Goal: Information Seeking & Learning: Learn about a topic

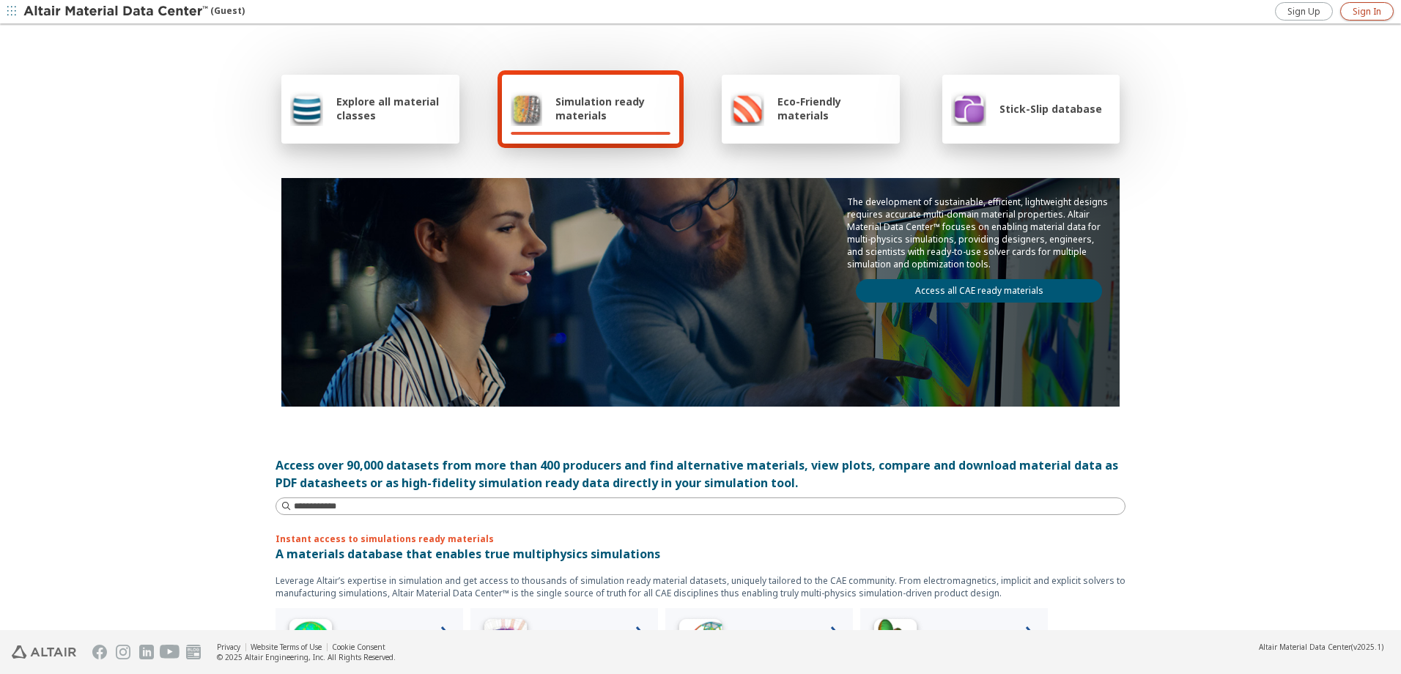
click at [1369, 11] on span "Sign In" at bounding box center [1367, 12] width 29 height 12
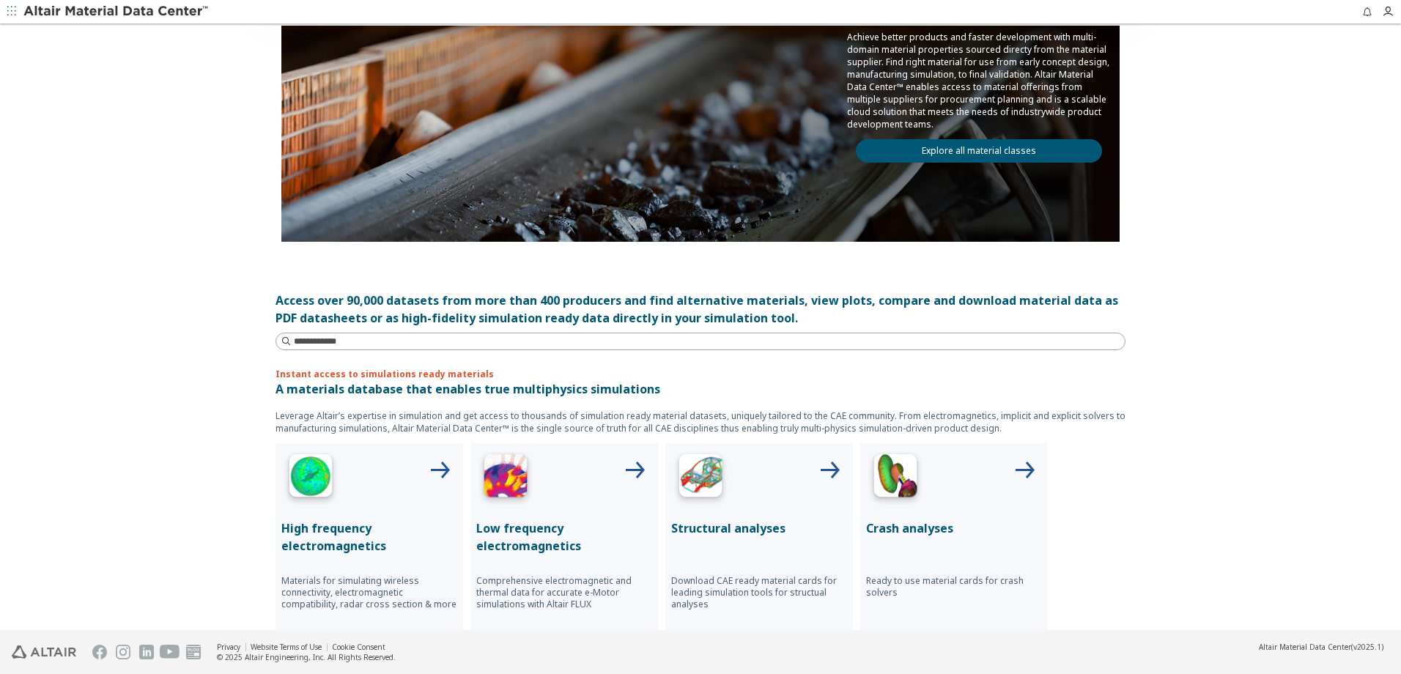
scroll to position [171, 0]
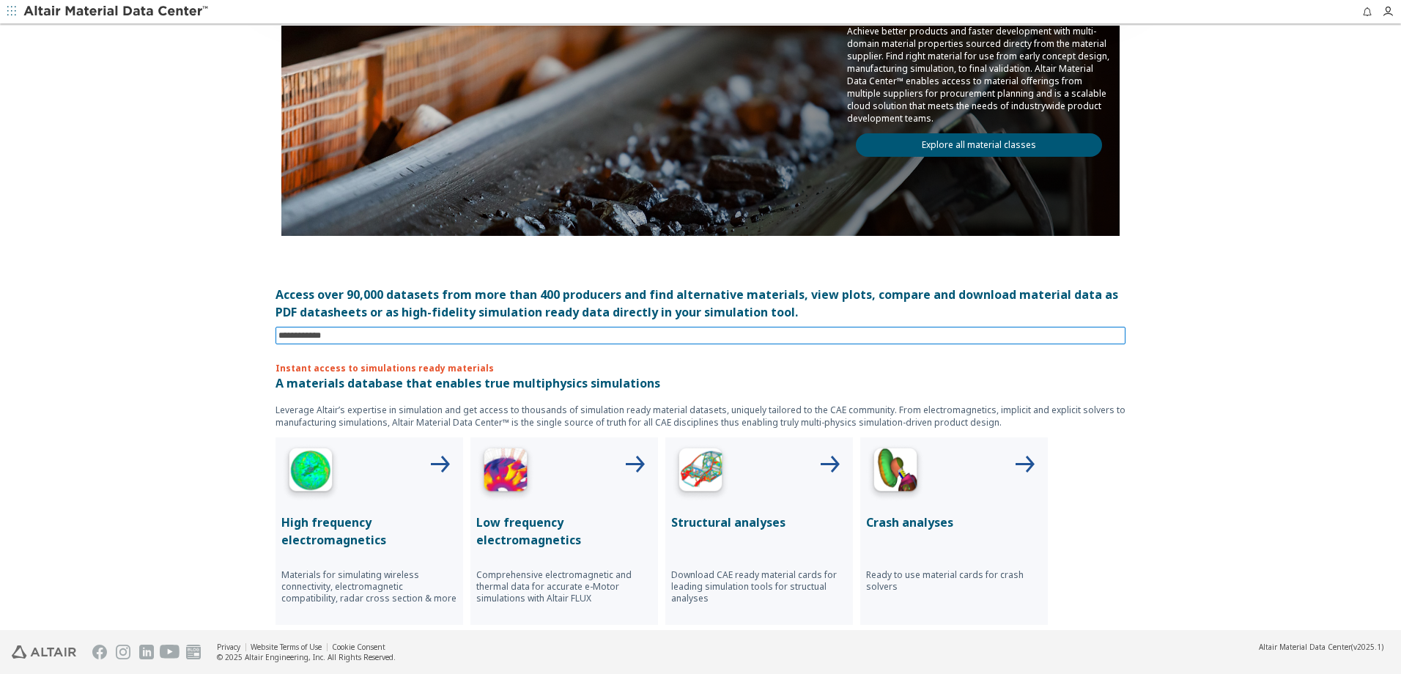
click at [549, 339] on input at bounding box center [701, 336] width 847 height 16
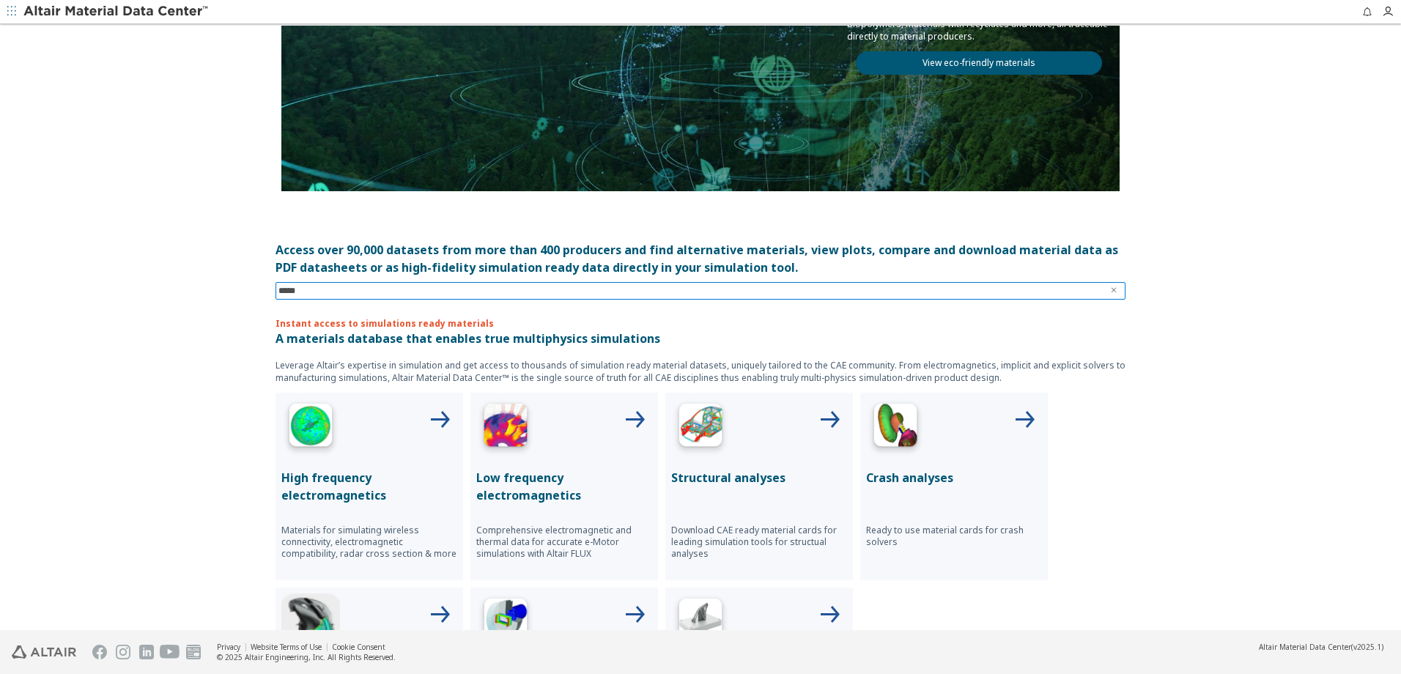
scroll to position [220, 0]
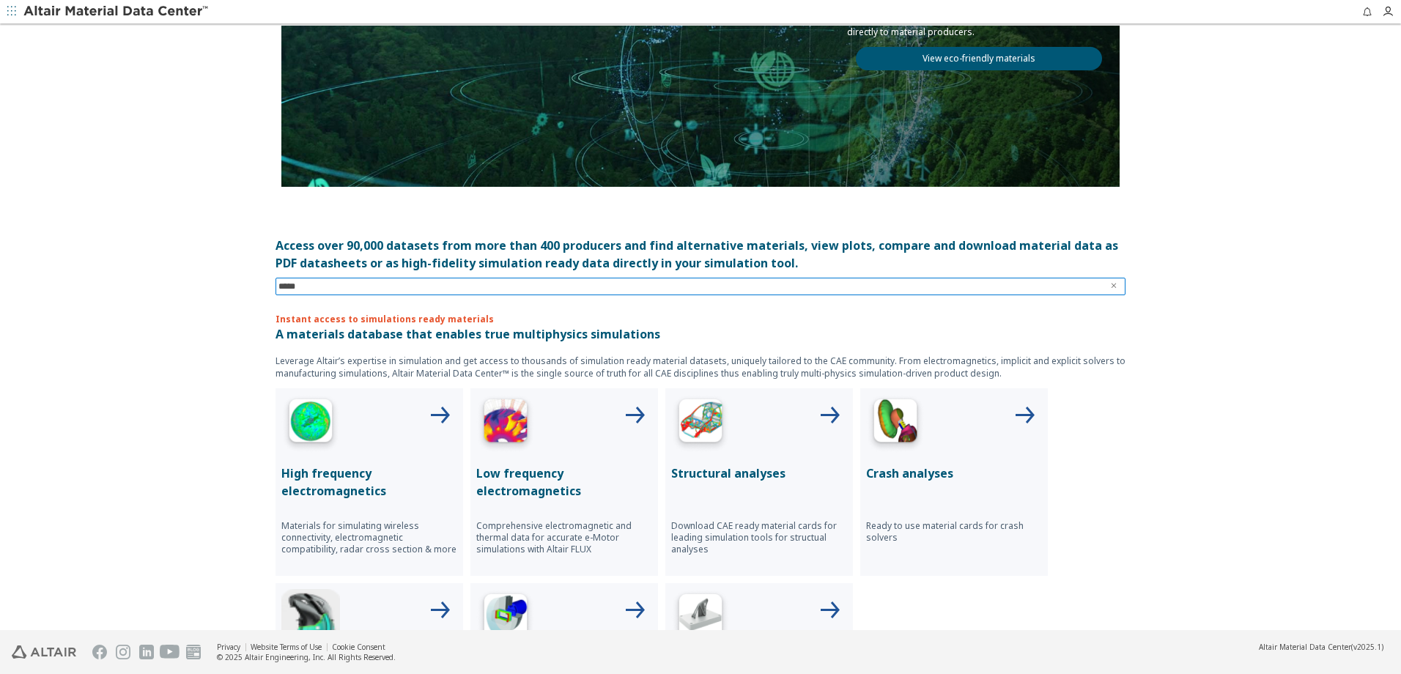
type input "*****"
drag, startPoint x: 301, startPoint y: 317, endPoint x: 479, endPoint y: 322, distance: 178.1
click at [479, 322] on p "Instant access to simulations ready materials" at bounding box center [700, 319] width 850 height 12
drag, startPoint x: 479, startPoint y: 322, endPoint x: 367, endPoint y: 284, distance: 118.4
click at [369, 282] on input at bounding box center [709, 286] width 831 height 15
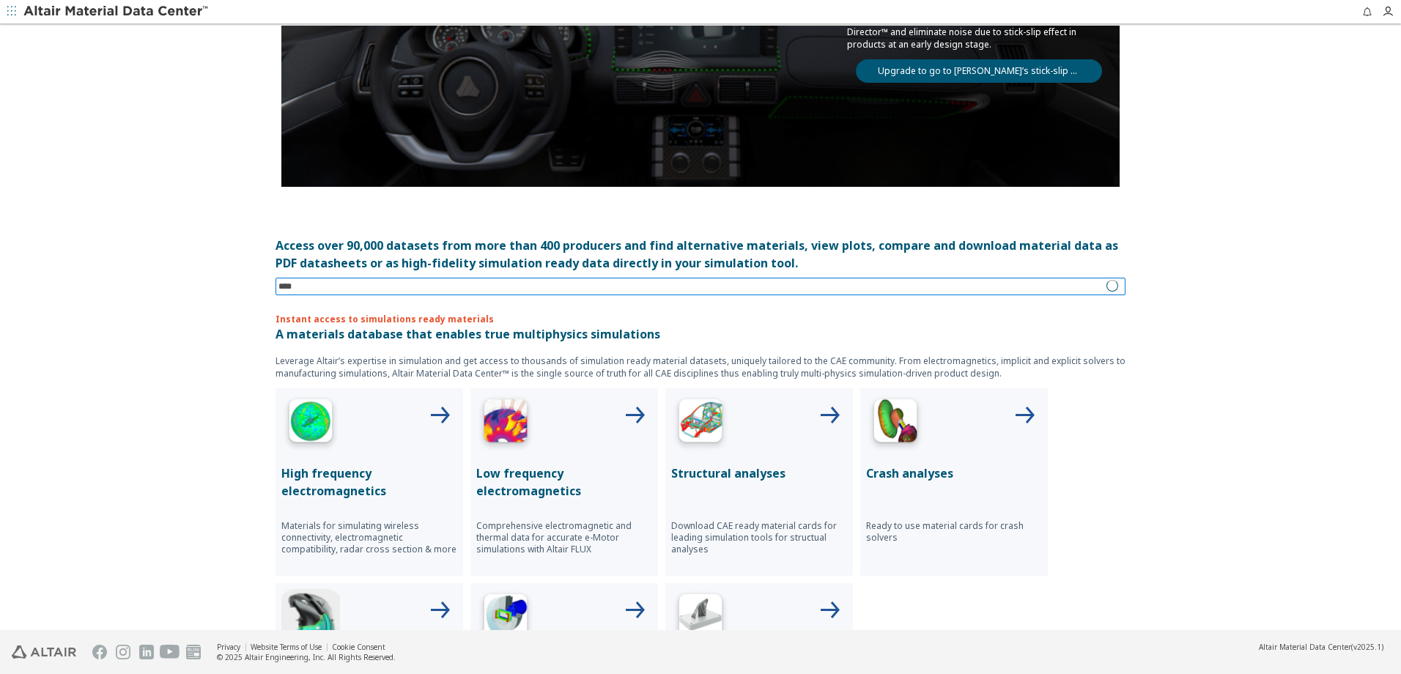
type input "*****"
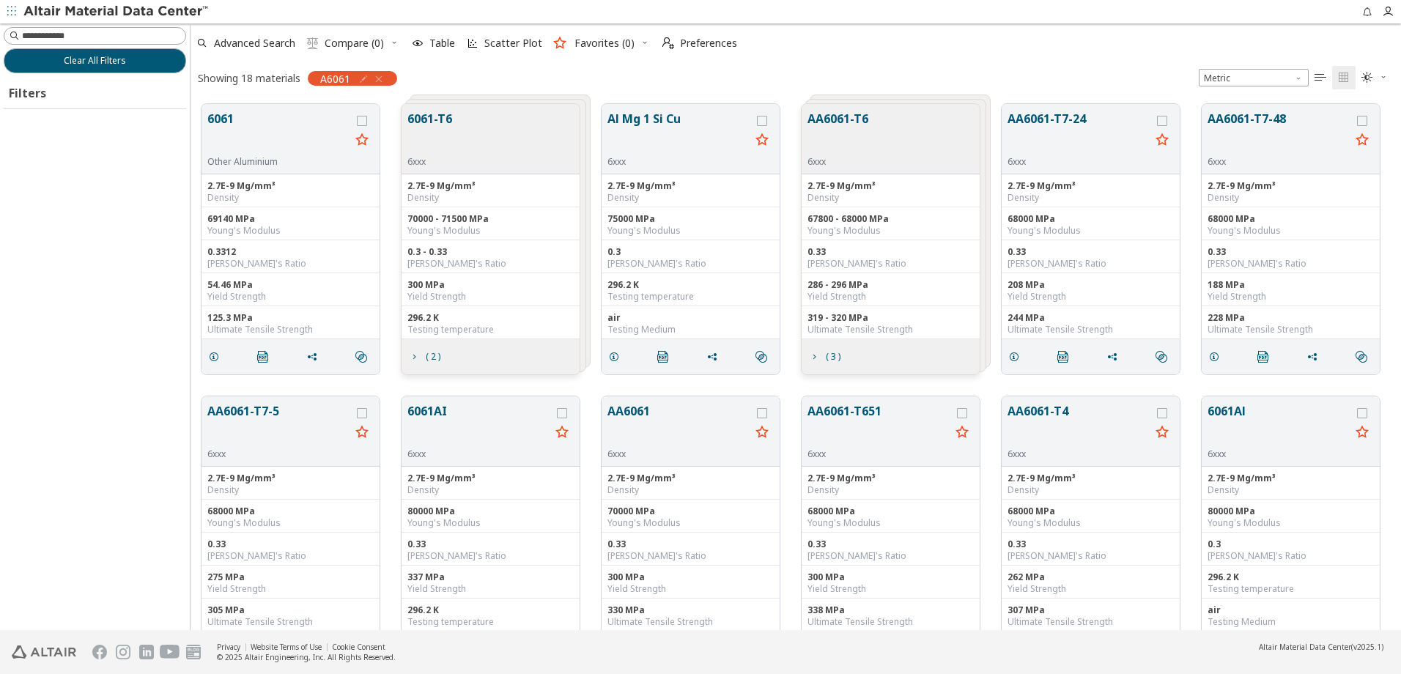
scroll to position [526, 1199]
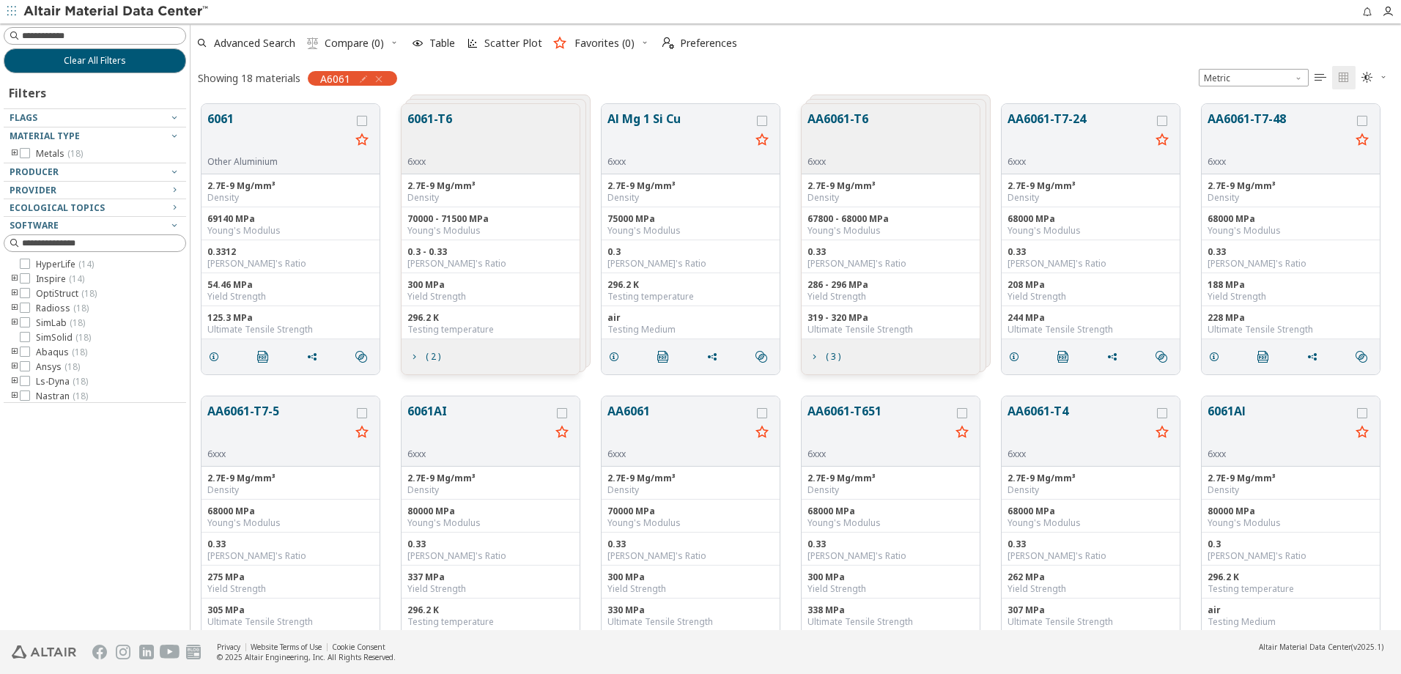
click at [465, 144] on div "6061-T6 6xxx" at bounding box center [491, 139] width 178 height 70
click at [432, 361] on span "( 2 )" at bounding box center [433, 356] width 15 height 9
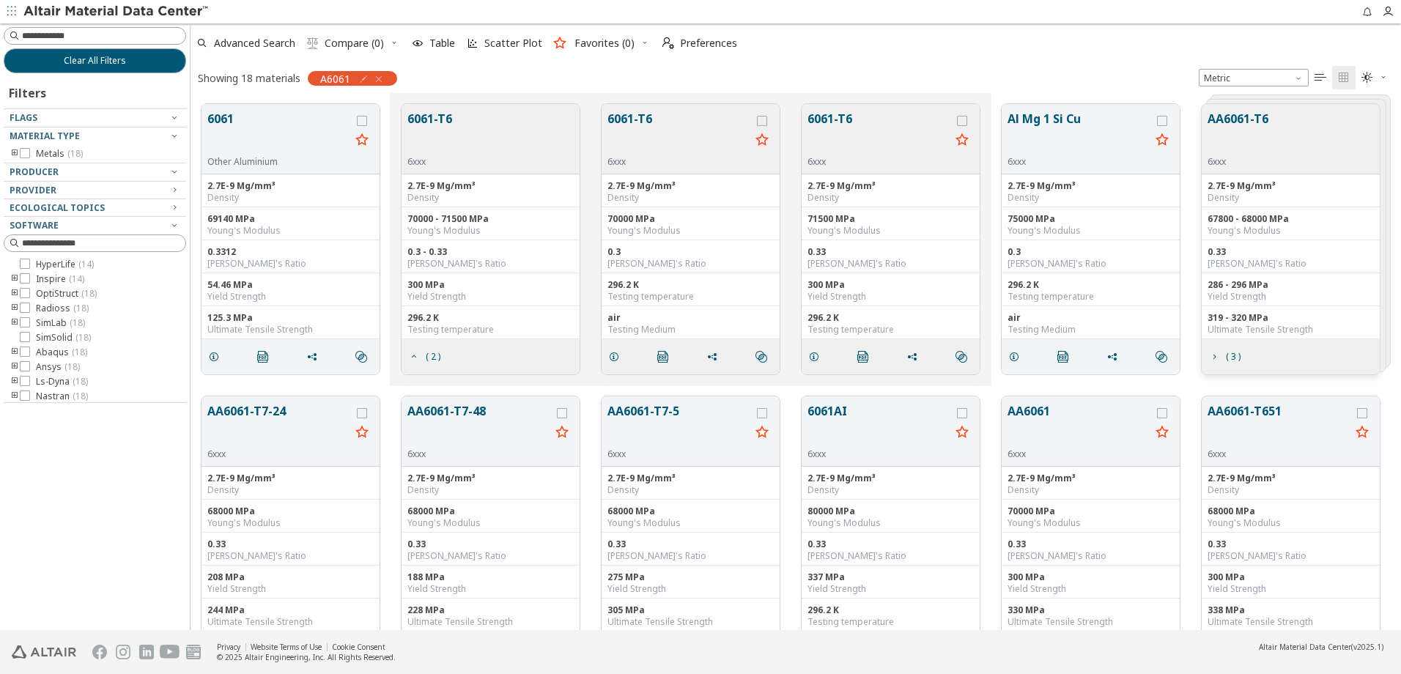
click at [870, 124] on button "6061-T6" at bounding box center [878, 133] width 143 height 46
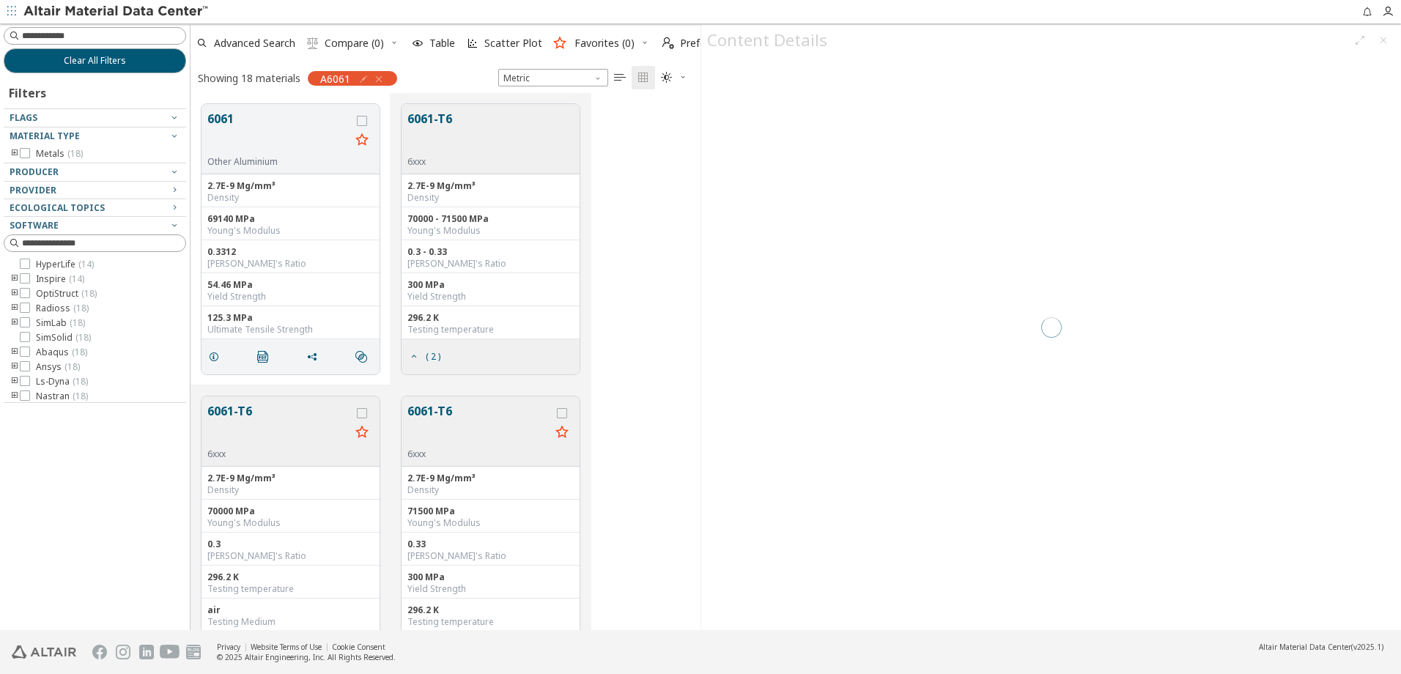
scroll to position [526, 499]
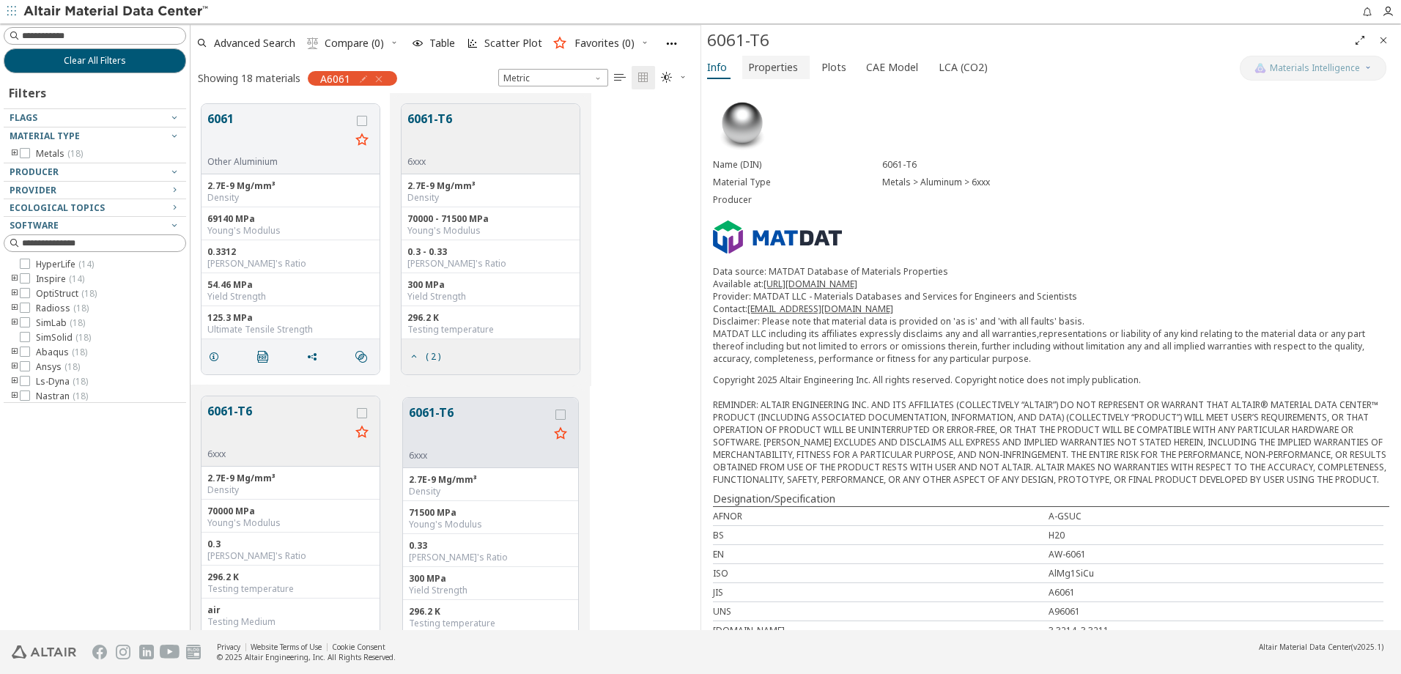
click at [776, 65] on span "Properties" at bounding box center [773, 67] width 50 height 23
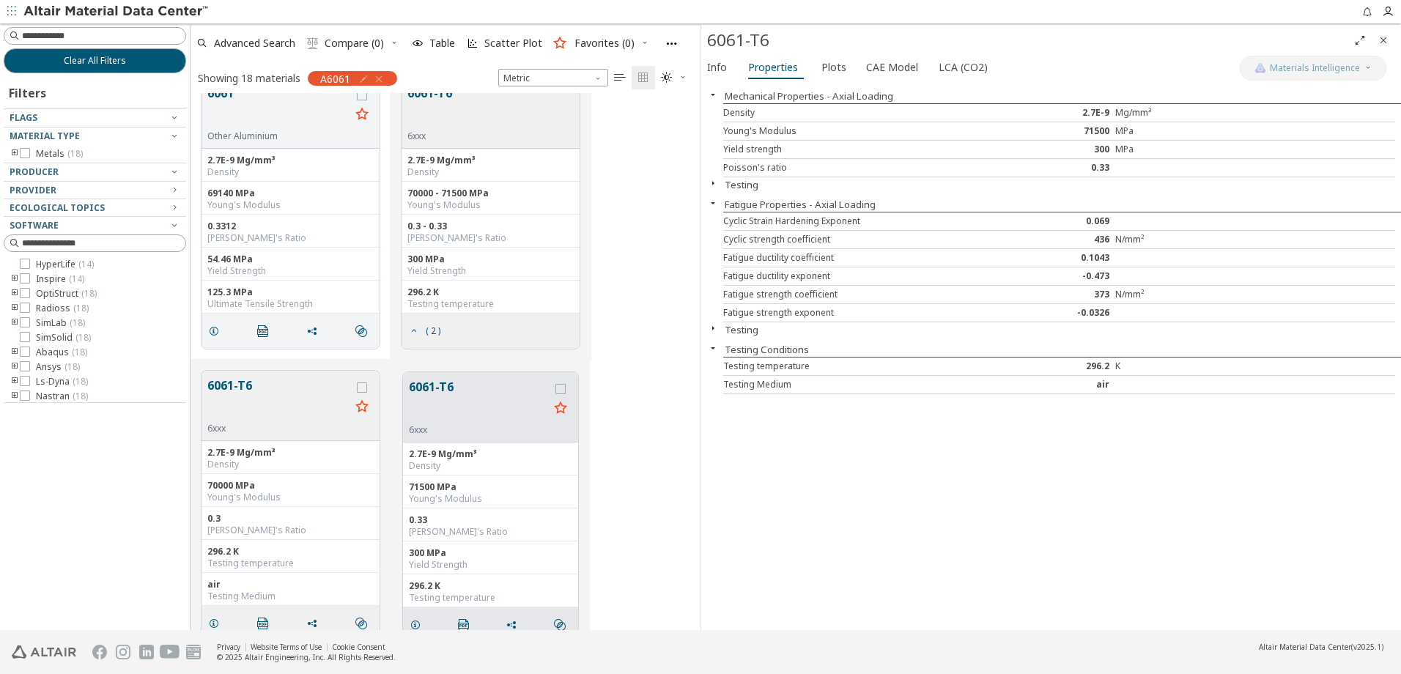
scroll to position [49, 0]
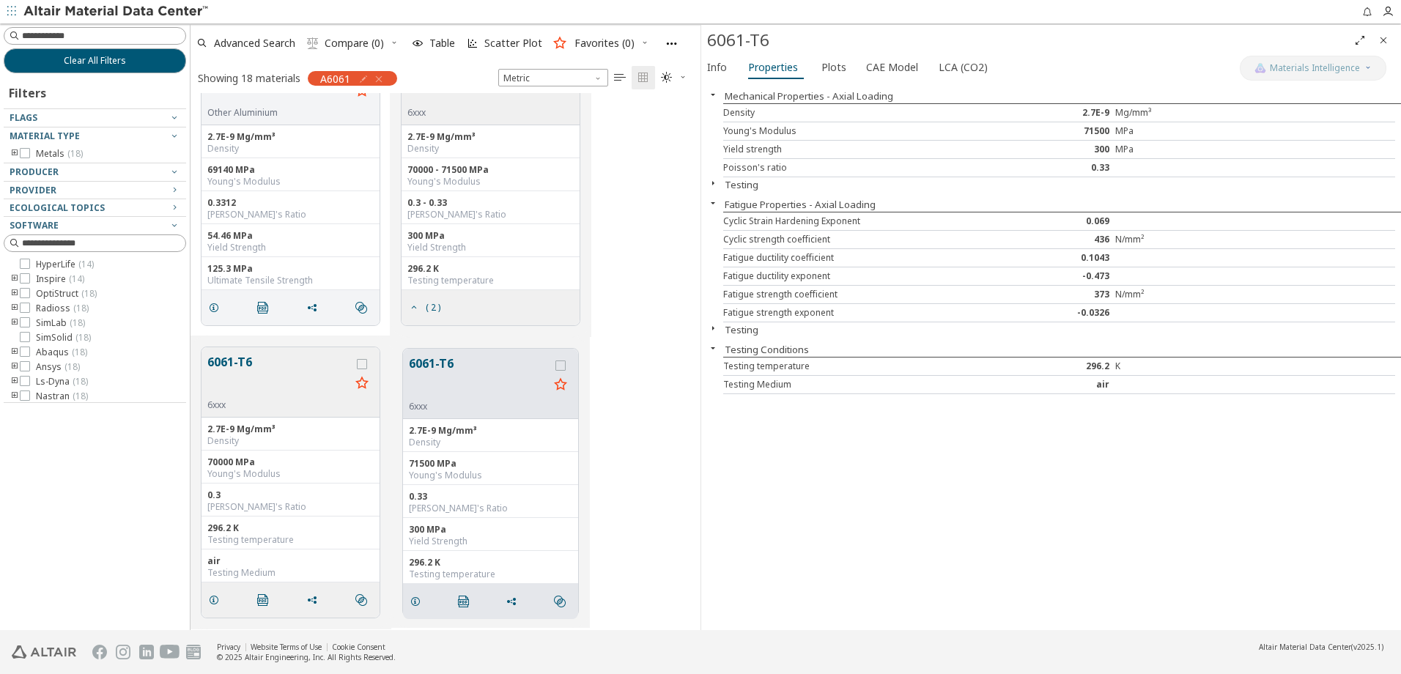
click at [255, 567] on div "Testing Medium" at bounding box center [290, 573] width 166 height 12
click at [269, 574] on div "Testing Medium" at bounding box center [290, 573] width 166 height 12
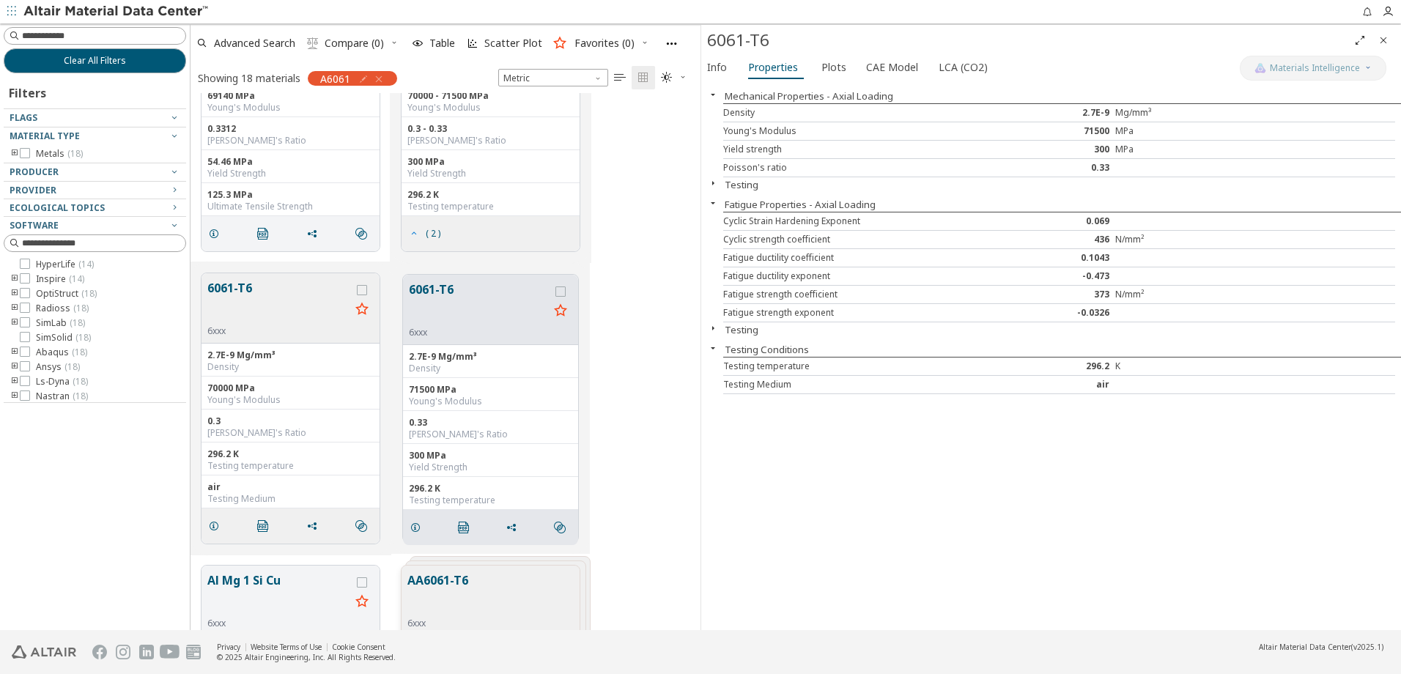
scroll to position [122, 0]
click at [432, 237] on span "( 2 )" at bounding box center [433, 234] width 15 height 9
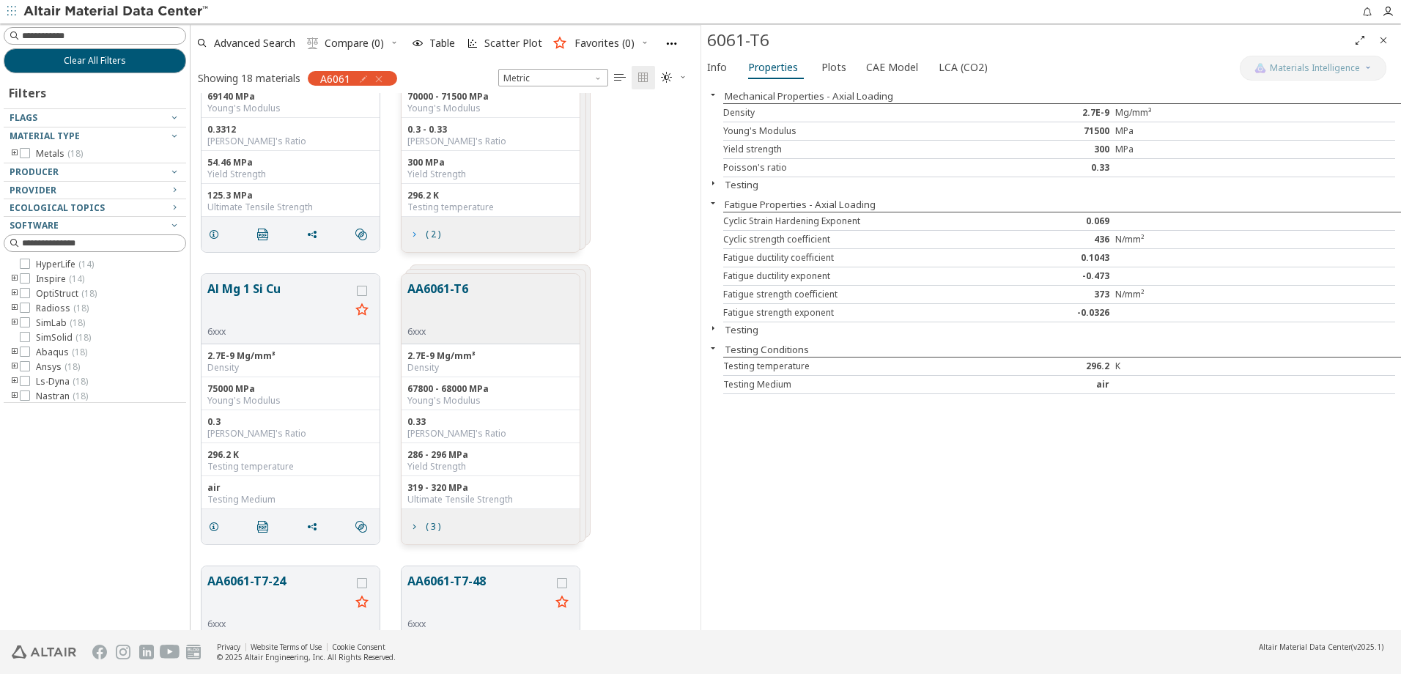
click at [432, 237] on span "( 2 )" at bounding box center [433, 234] width 15 height 9
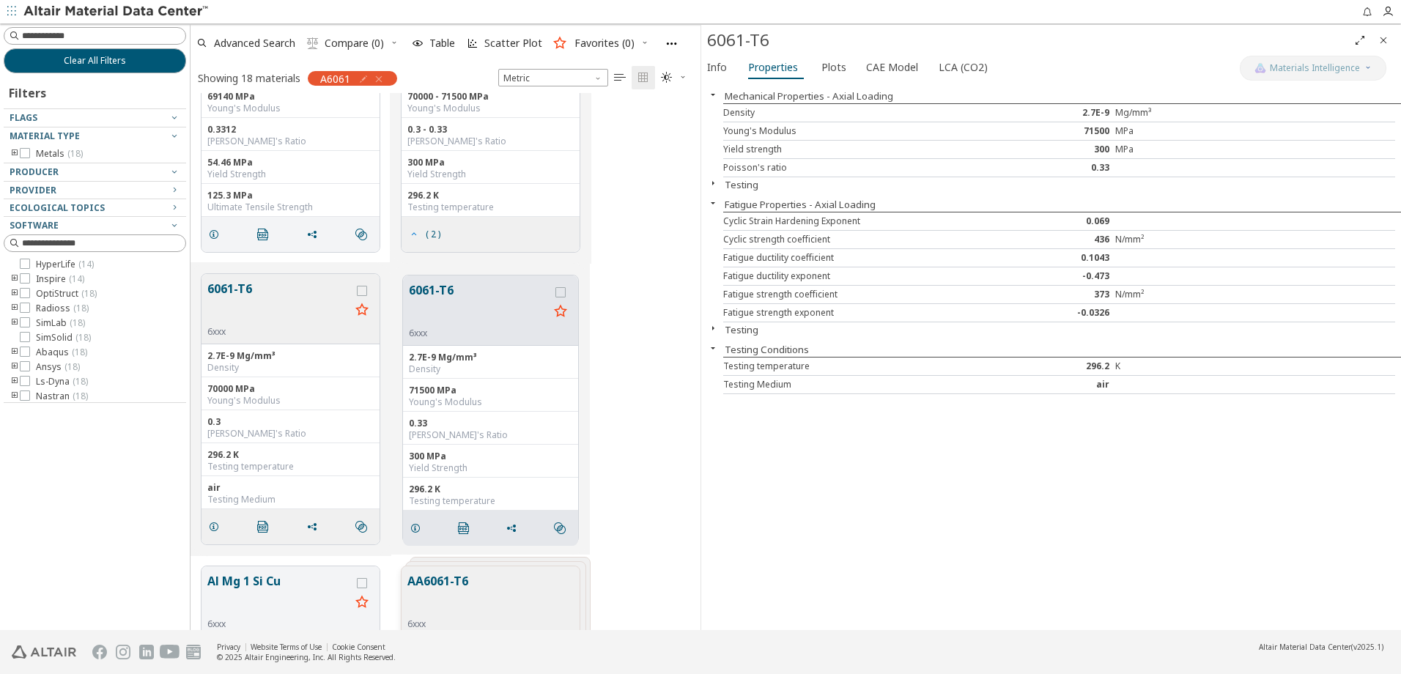
click at [432, 237] on span "( 2 )" at bounding box center [433, 234] width 15 height 9
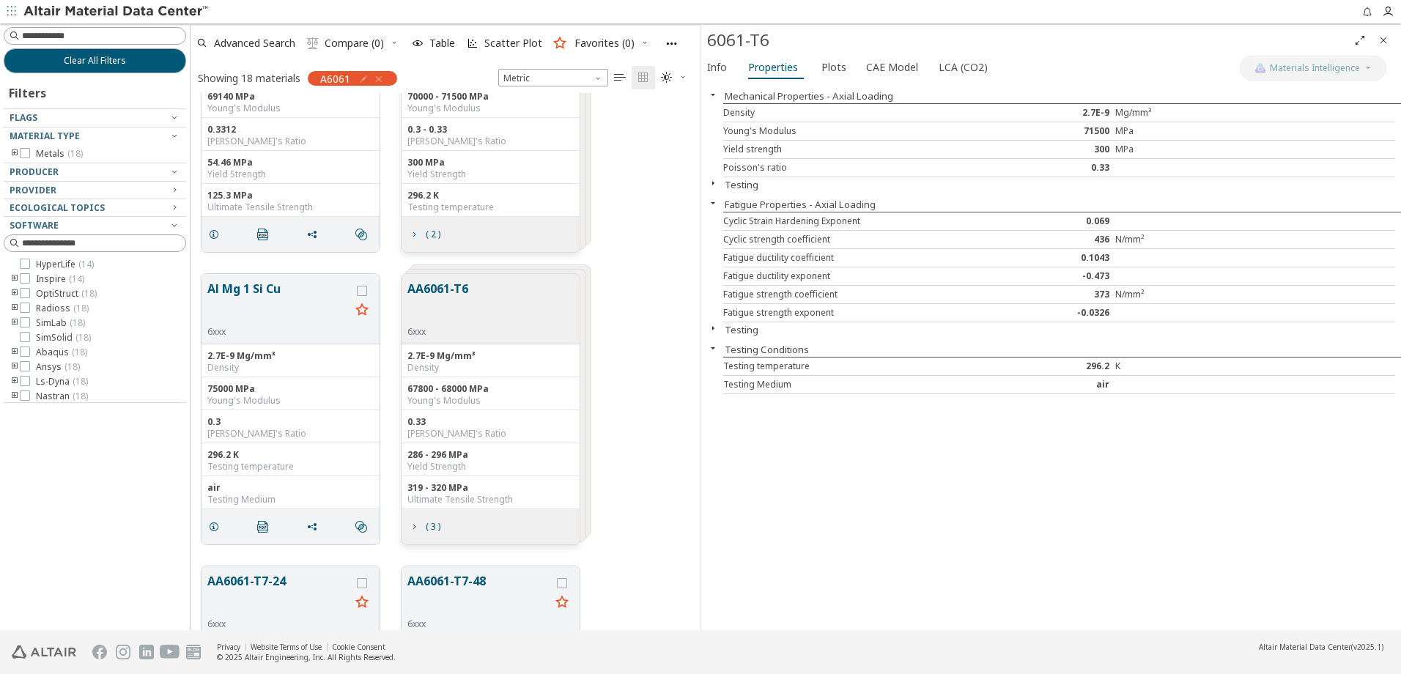
click at [432, 237] on span "( 2 )" at bounding box center [433, 234] width 15 height 9
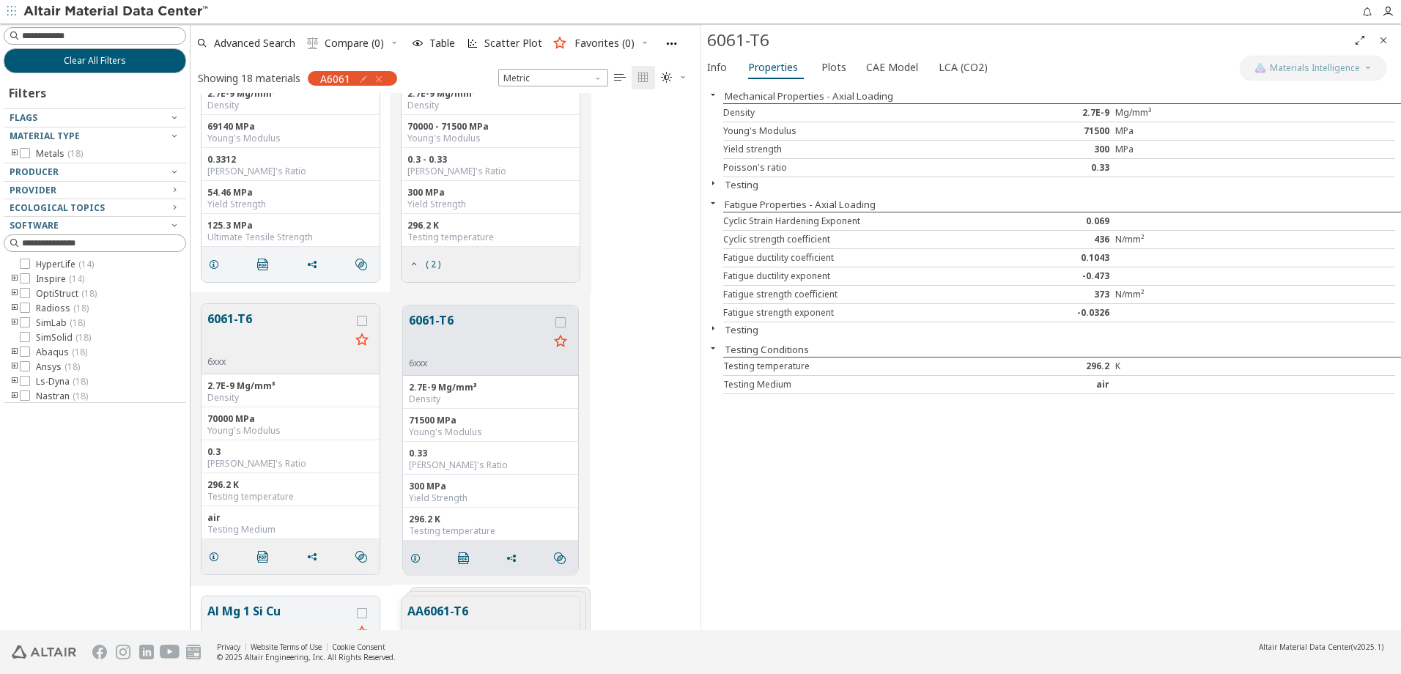
scroll to position [97, 0]
click at [444, 415] on div "71500 MPa" at bounding box center [490, 416] width 163 height 12
click at [444, 418] on div "71500 MPa" at bounding box center [490, 416] width 163 height 12
click at [474, 380] on div "2.7E-9 Mg/mm³" at bounding box center [490, 383] width 163 height 12
click at [500, 439] on div "0.33 [PERSON_NAME]'s Ratio" at bounding box center [490, 453] width 175 height 33
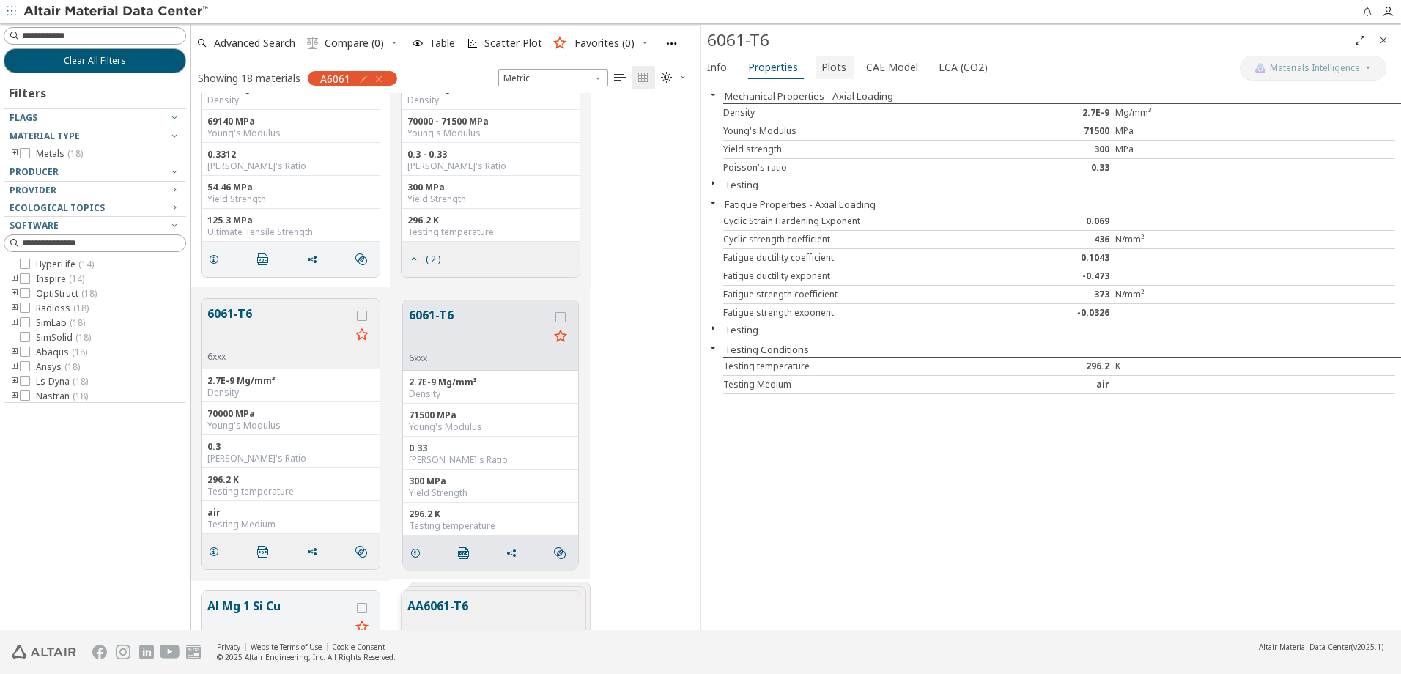
click at [834, 66] on span "Plots" at bounding box center [833, 67] width 25 height 23
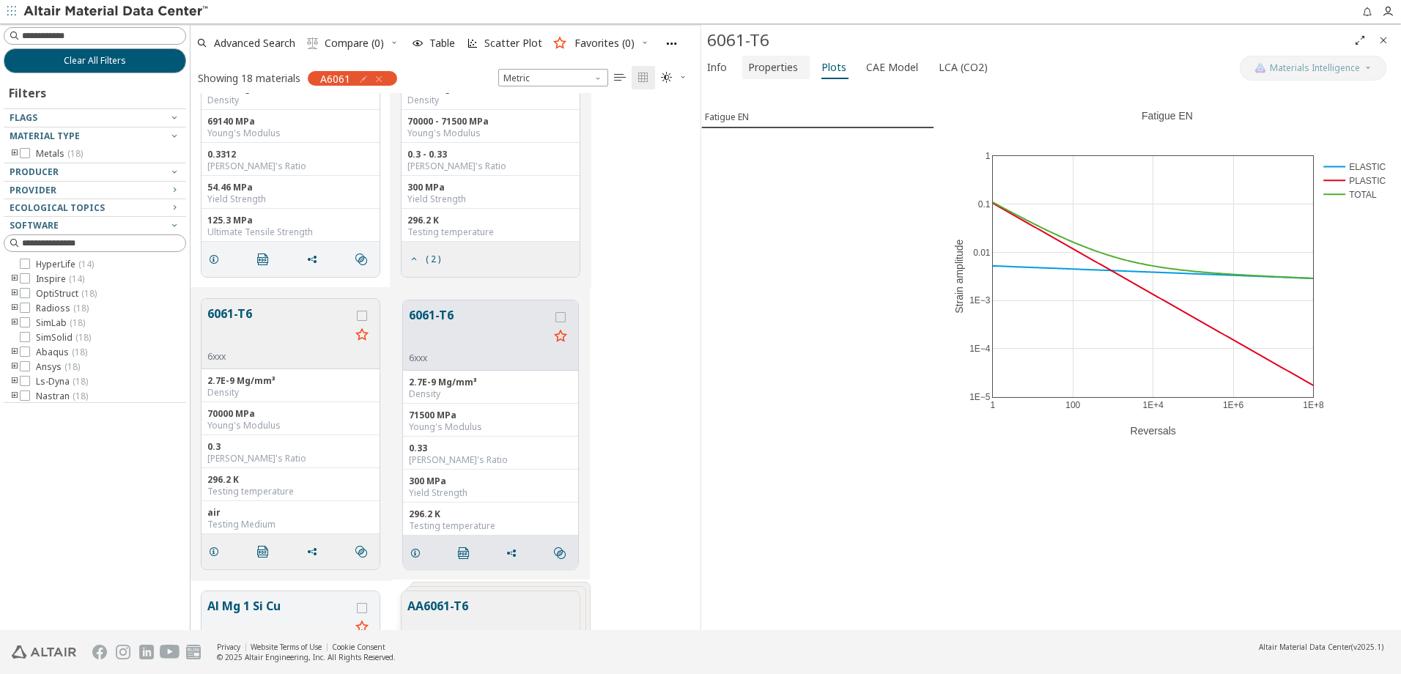
click at [761, 62] on span "Properties" at bounding box center [773, 67] width 50 height 23
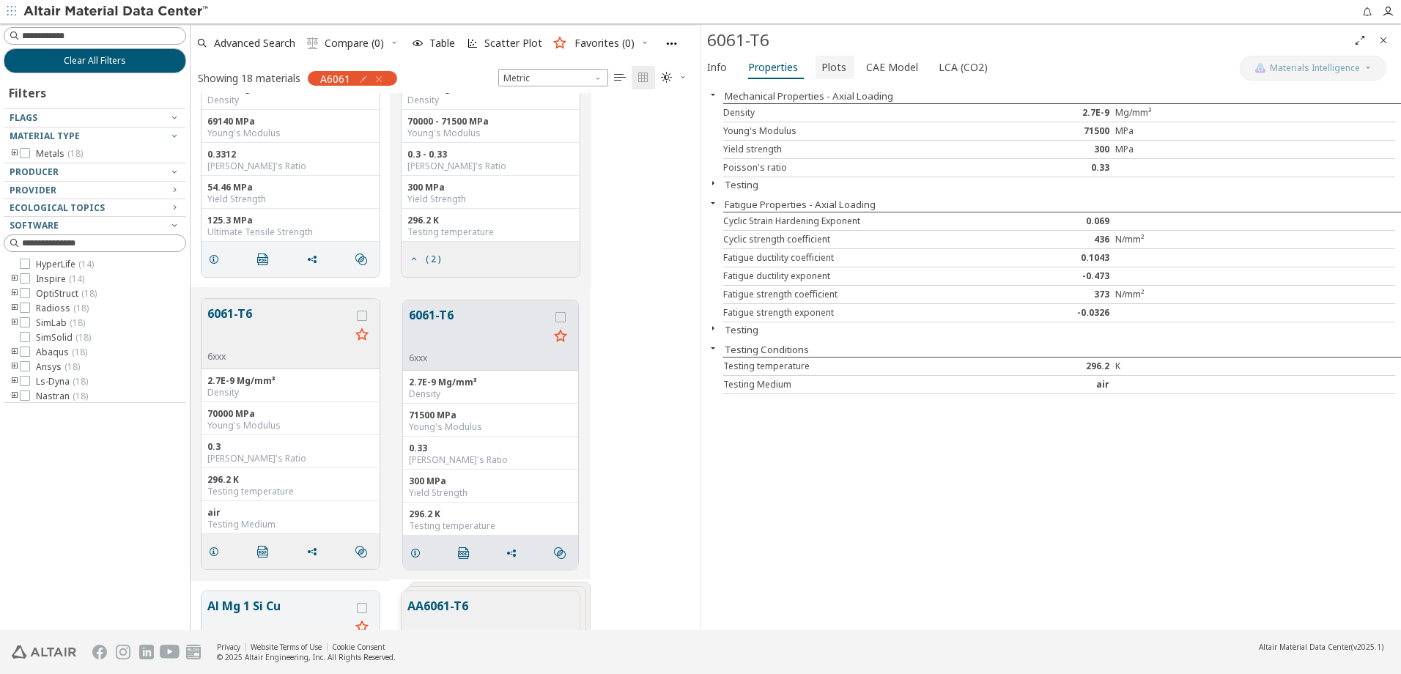
click at [832, 72] on span "Plots" at bounding box center [833, 67] width 25 height 23
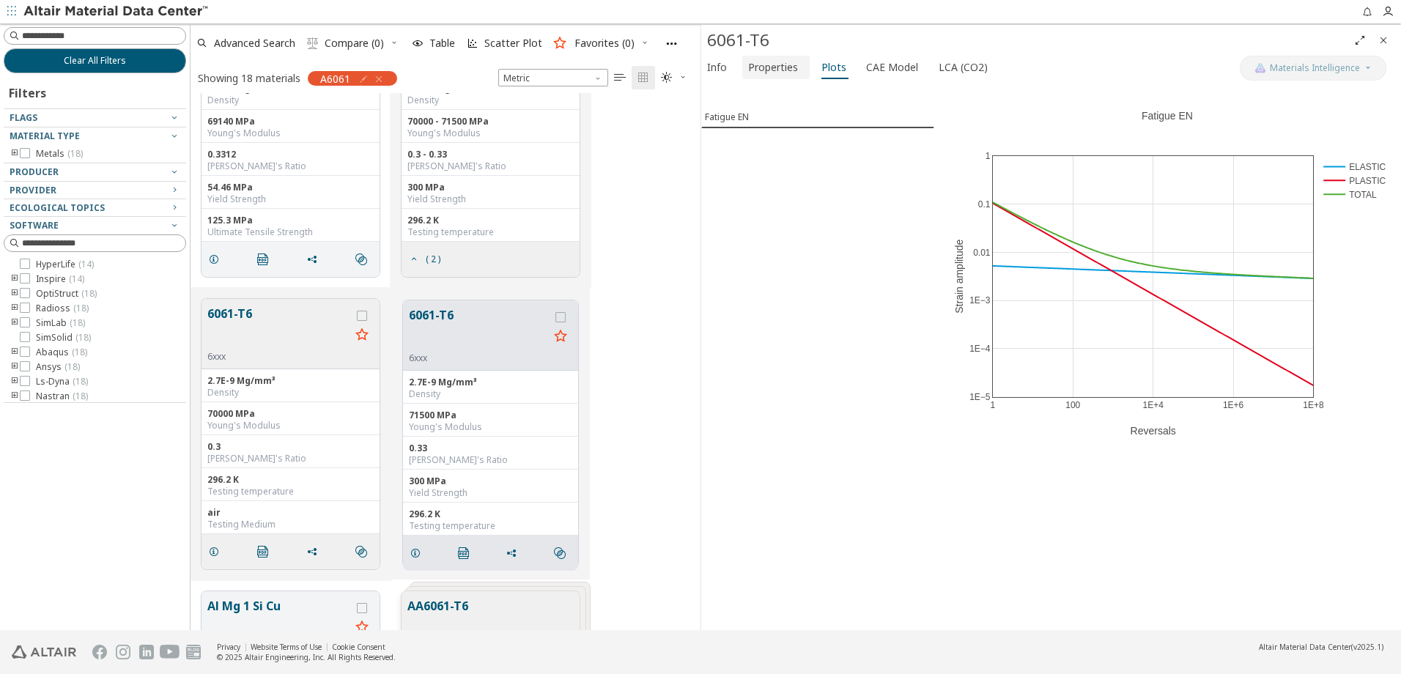
click at [772, 73] on span "Properties" at bounding box center [773, 67] width 50 height 23
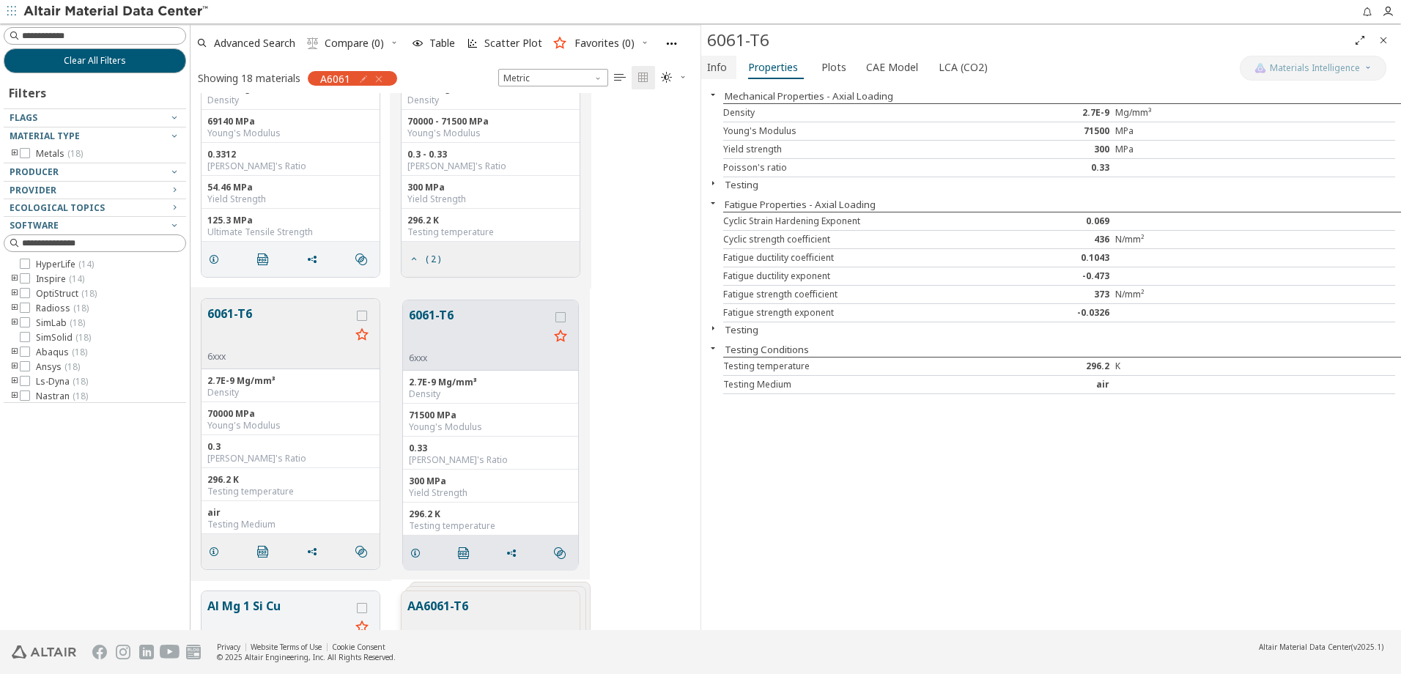
click at [716, 67] on span "Info" at bounding box center [717, 67] width 20 height 23
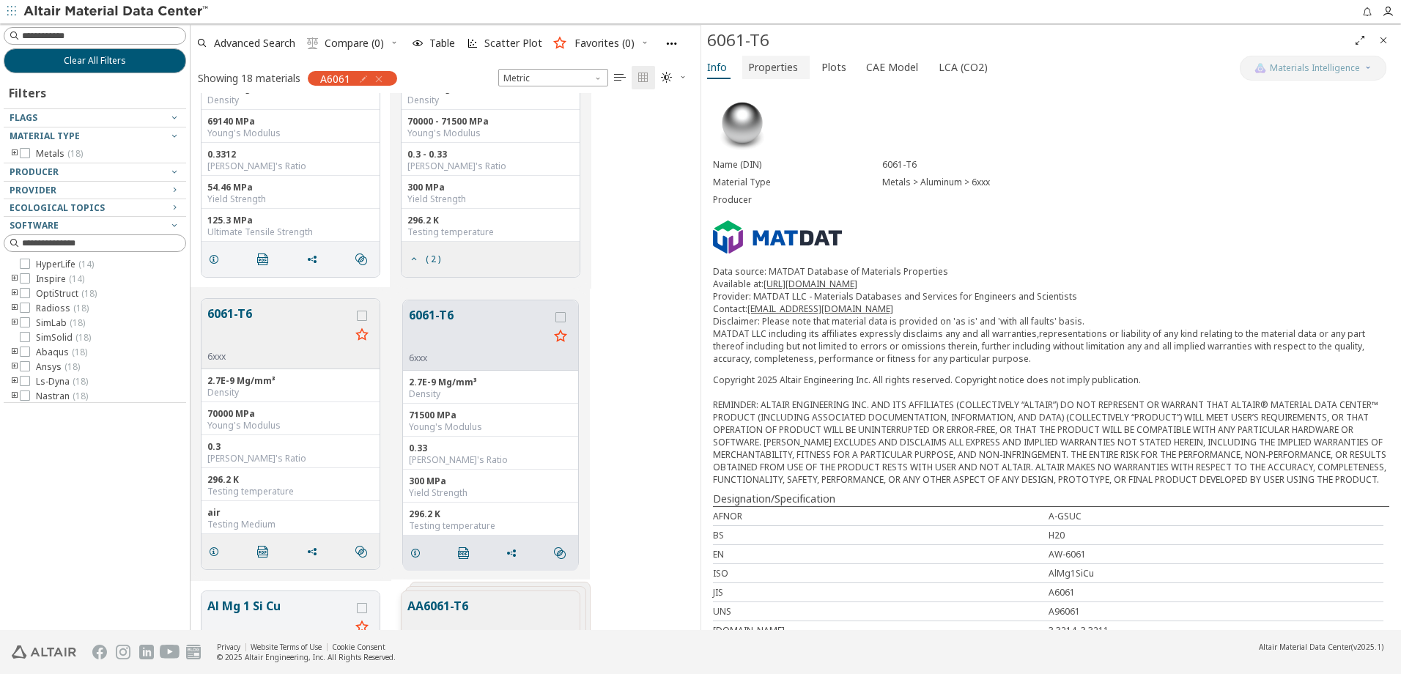
click at [767, 66] on span "Properties" at bounding box center [773, 67] width 50 height 23
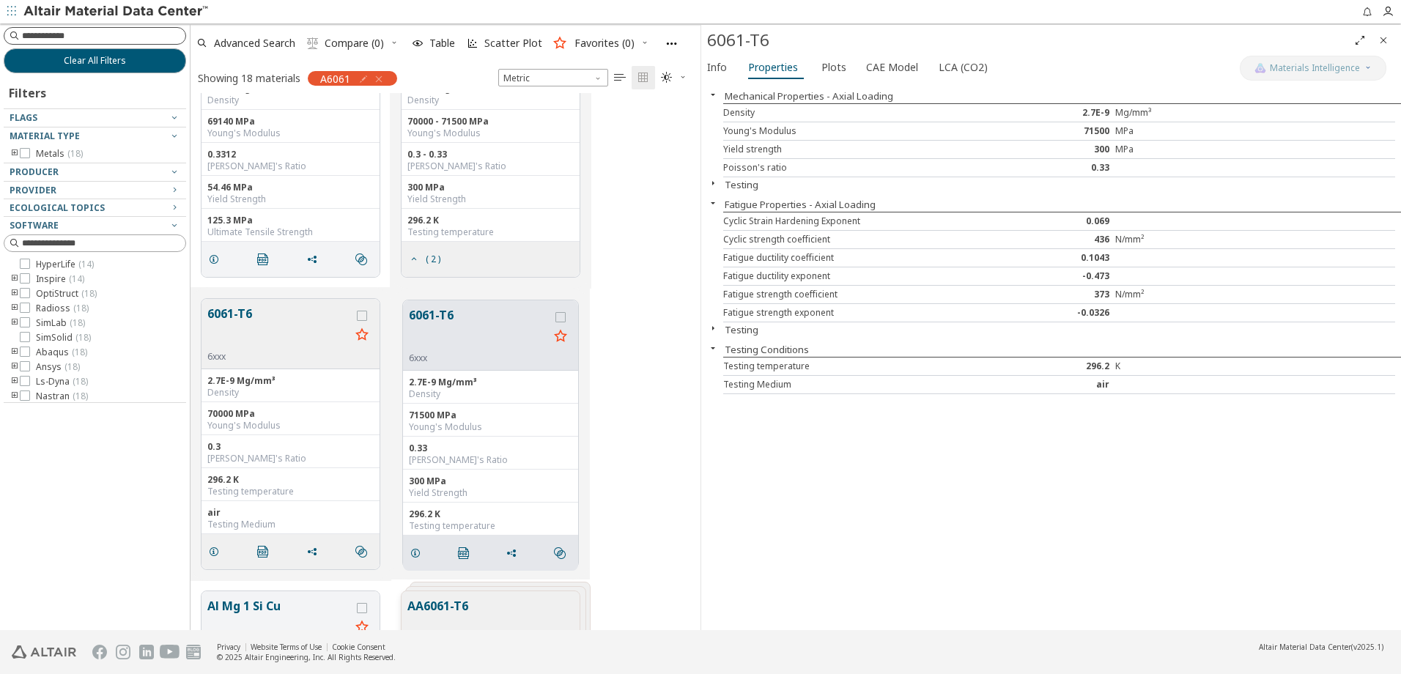
click at [62, 34] on input at bounding box center [103, 36] width 163 height 15
type input "**"
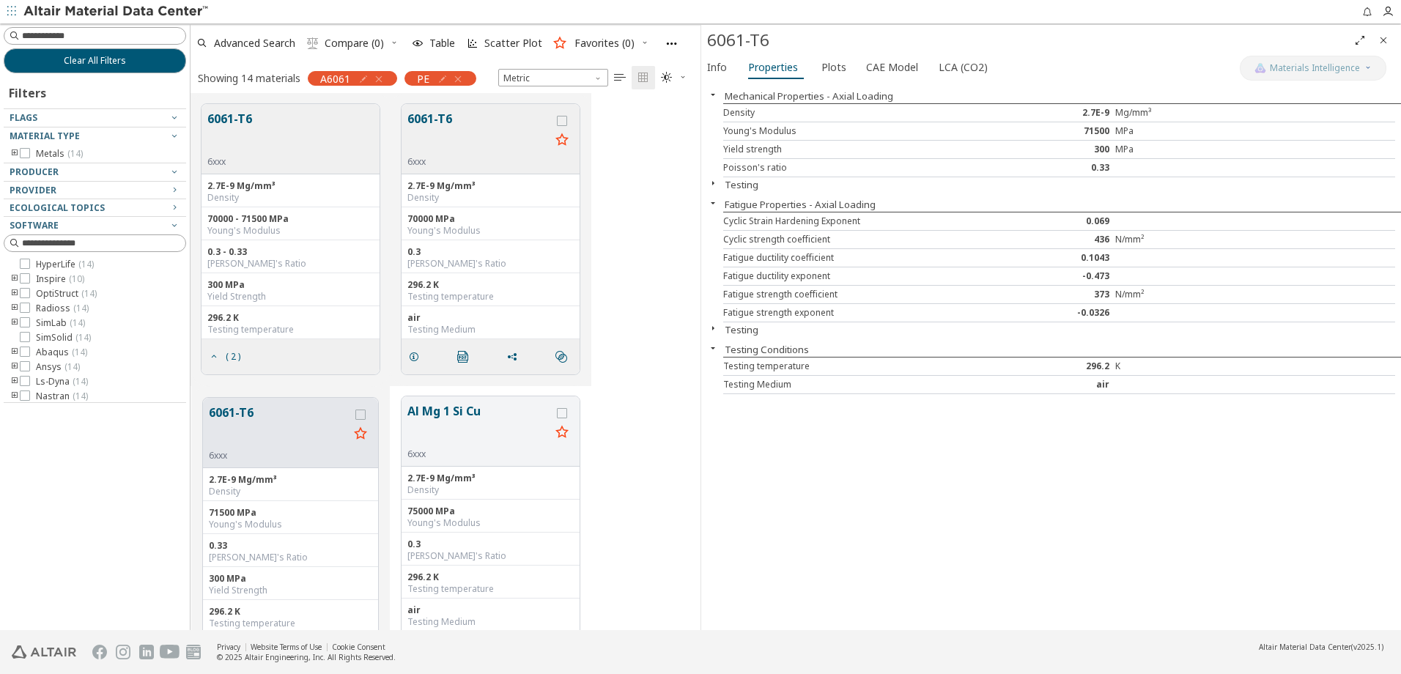
click at [380, 78] on icon "button" at bounding box center [379, 79] width 12 height 12
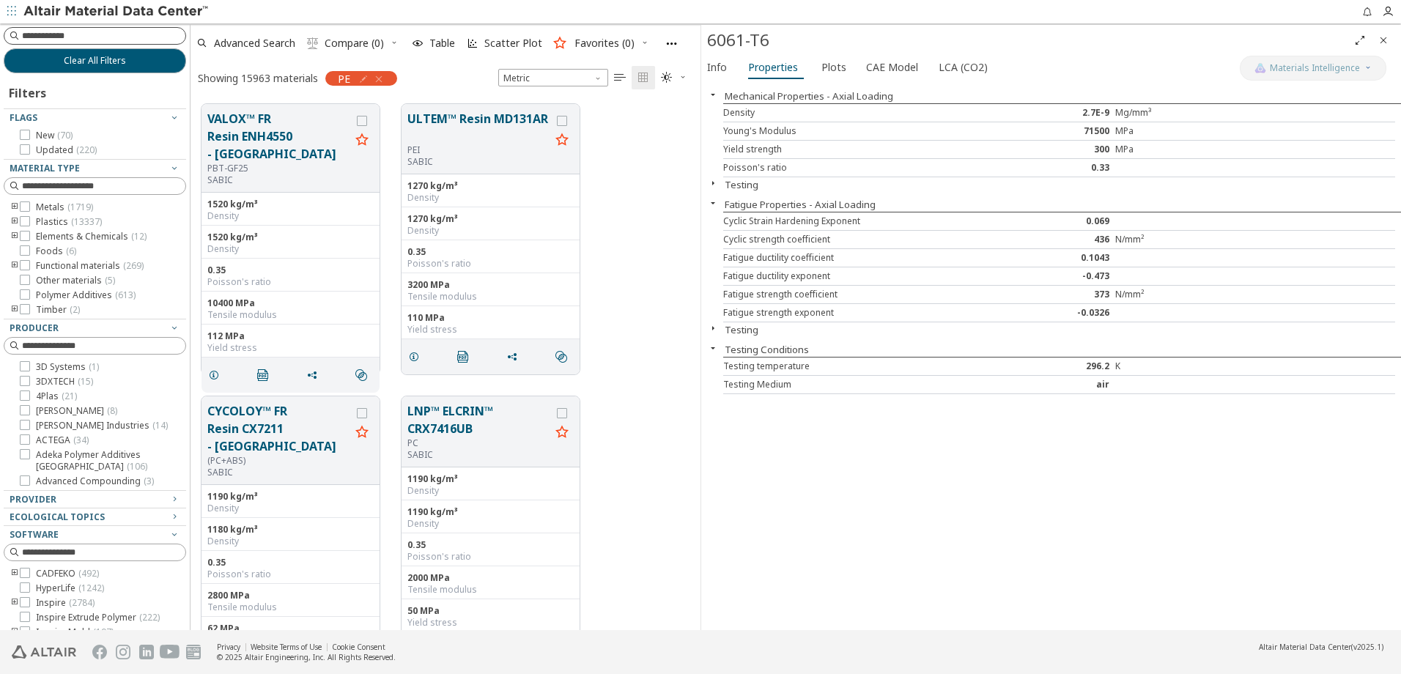
click at [54, 34] on input at bounding box center [103, 36] width 163 height 15
type input "**"
click at [127, 32] on input "**" at bounding box center [85, 36] width 156 height 16
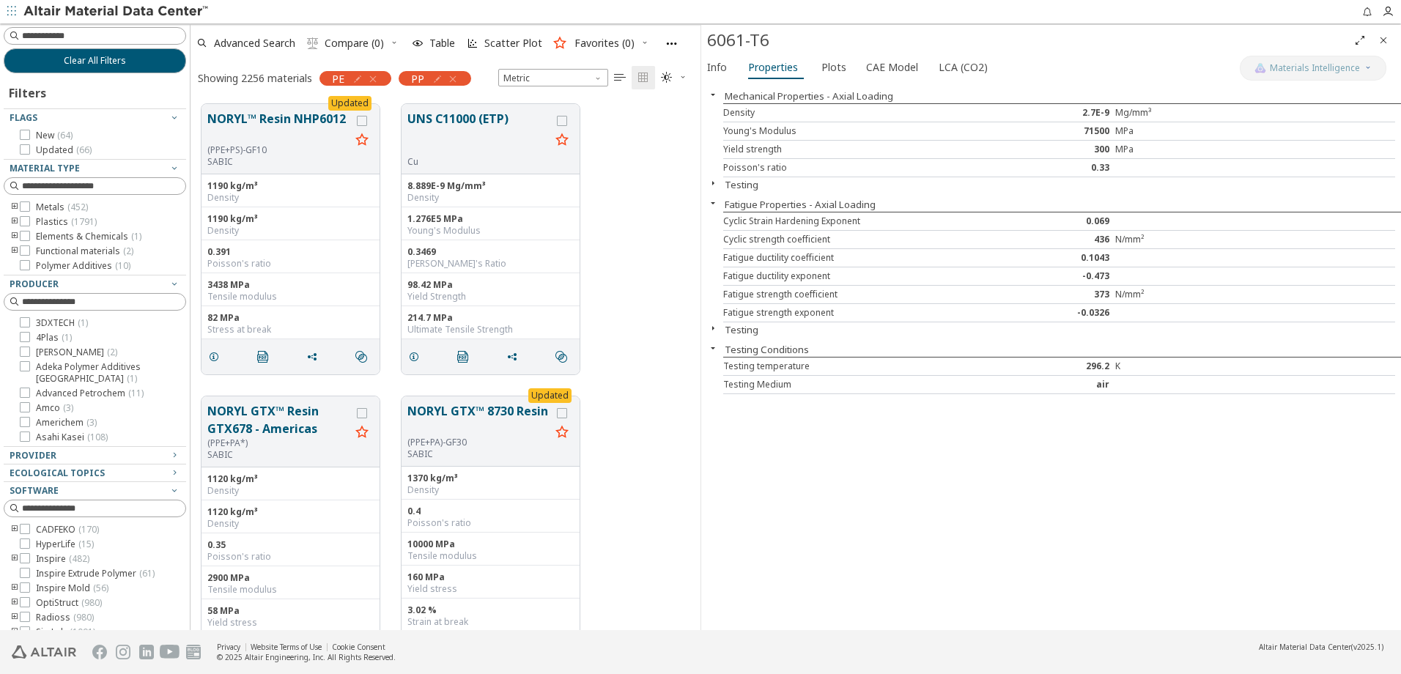
click at [376, 78] on icon "button" at bounding box center [373, 79] width 12 height 12
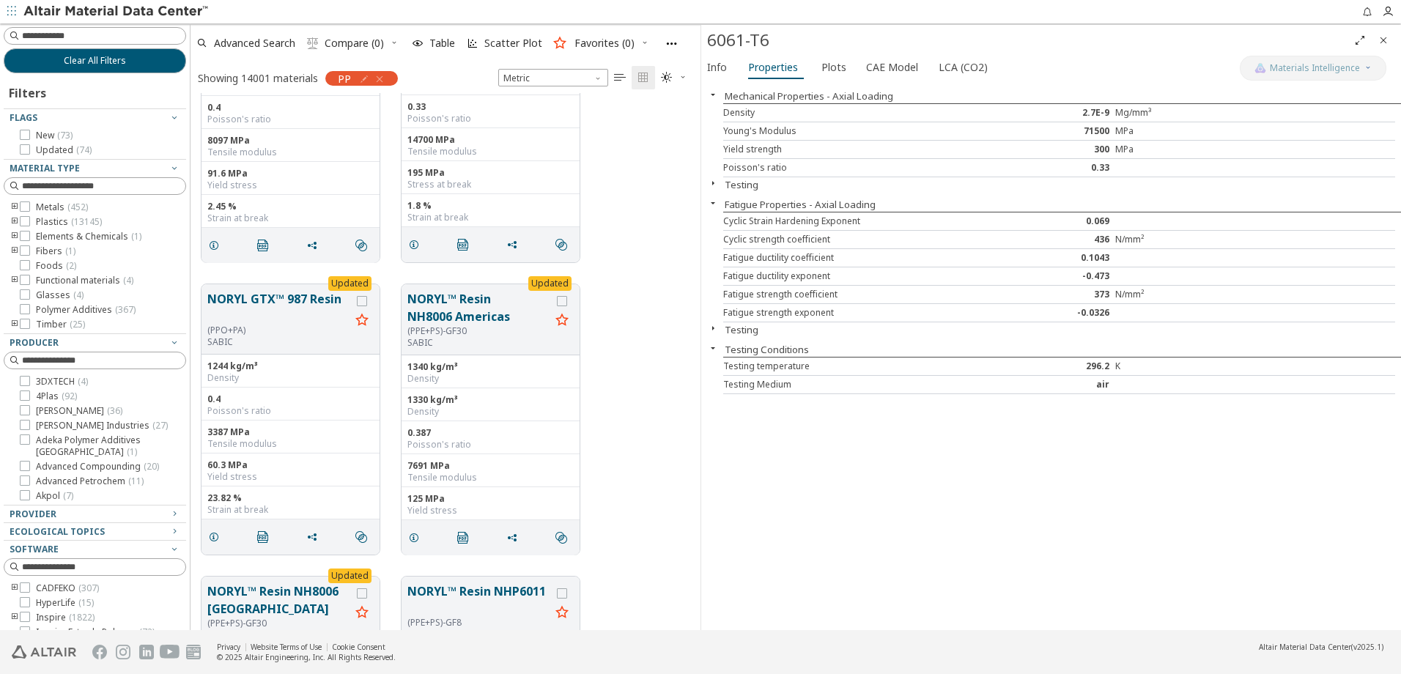
scroll to position [1612, 0]
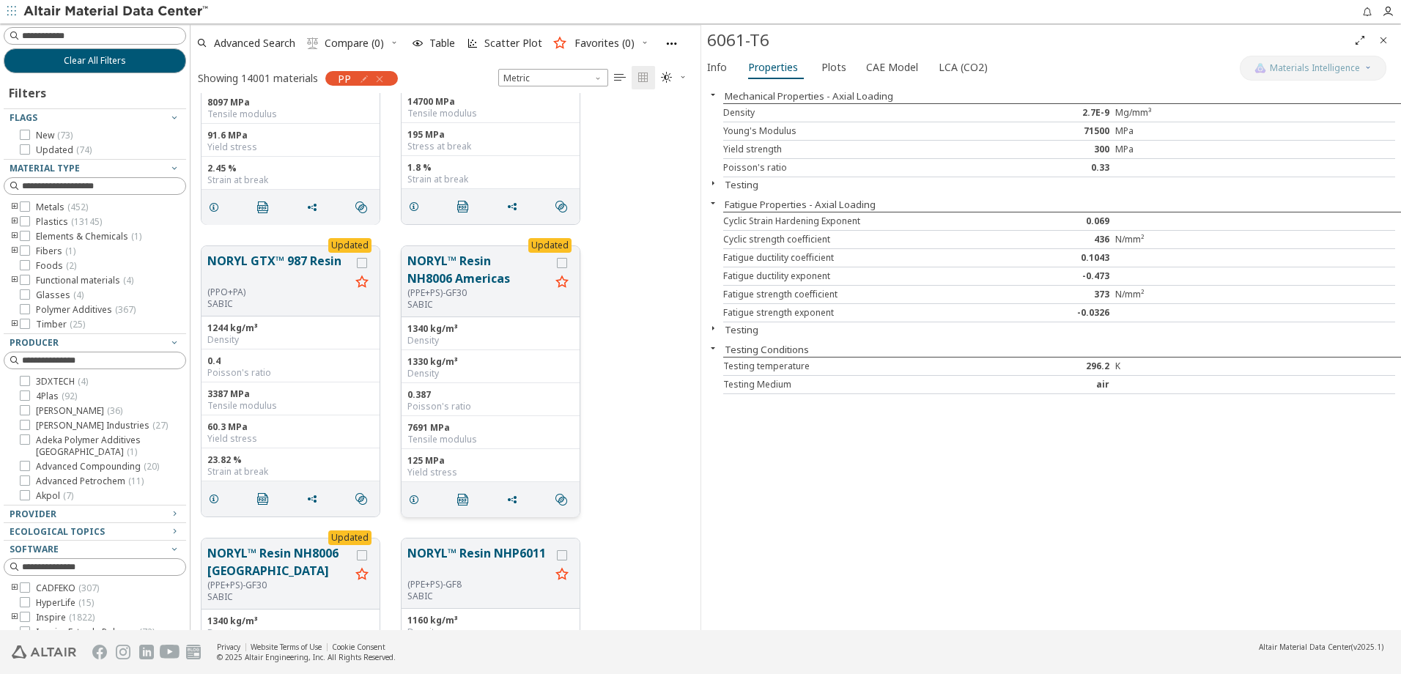
click at [462, 272] on button "NORYL™ Resin NH8006 Americas" at bounding box center [478, 269] width 143 height 35
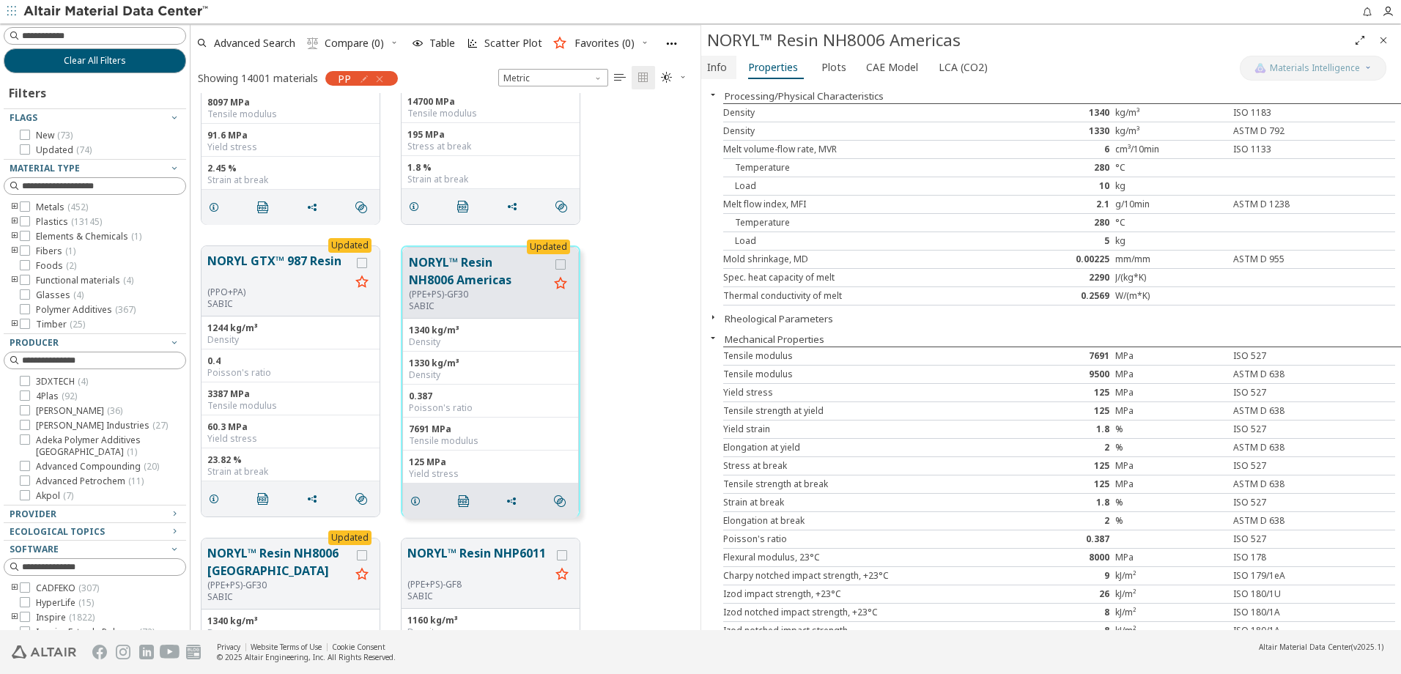
click at [725, 72] on span "Info" at bounding box center [717, 67] width 20 height 23
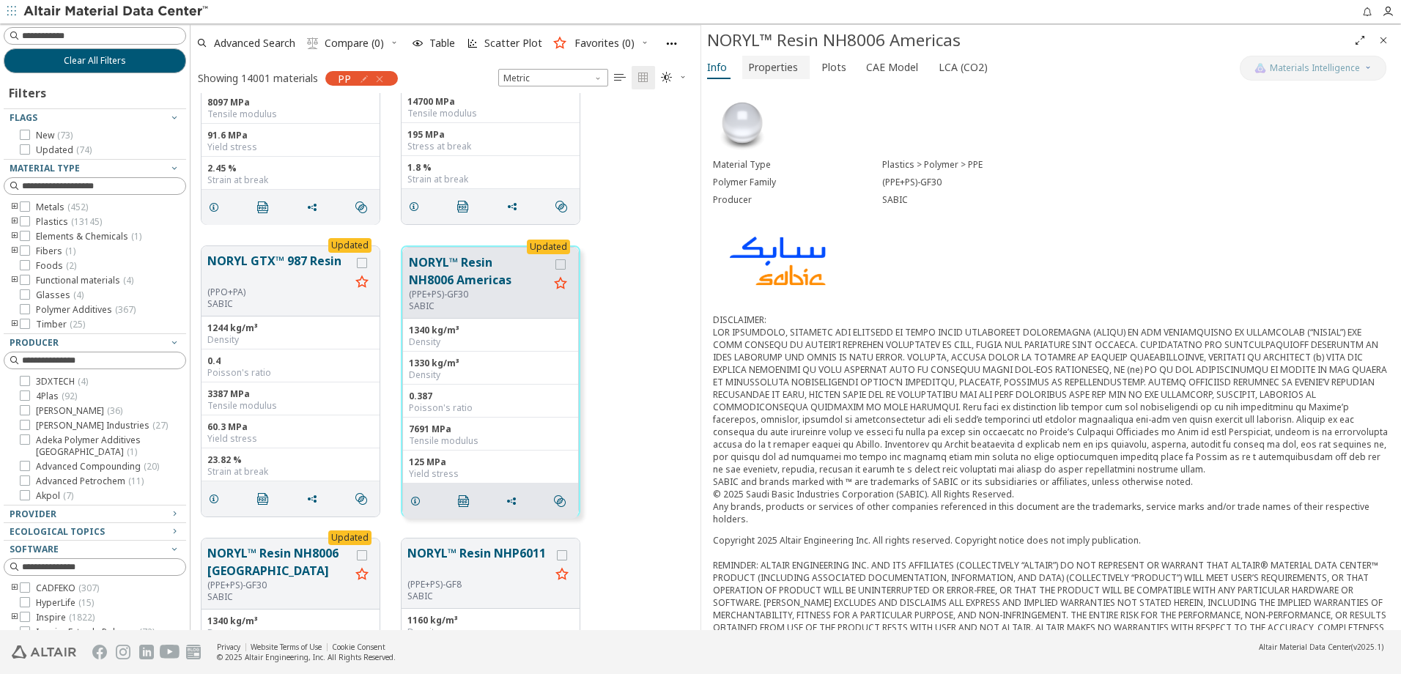
click at [788, 70] on span "Properties" at bounding box center [773, 67] width 50 height 23
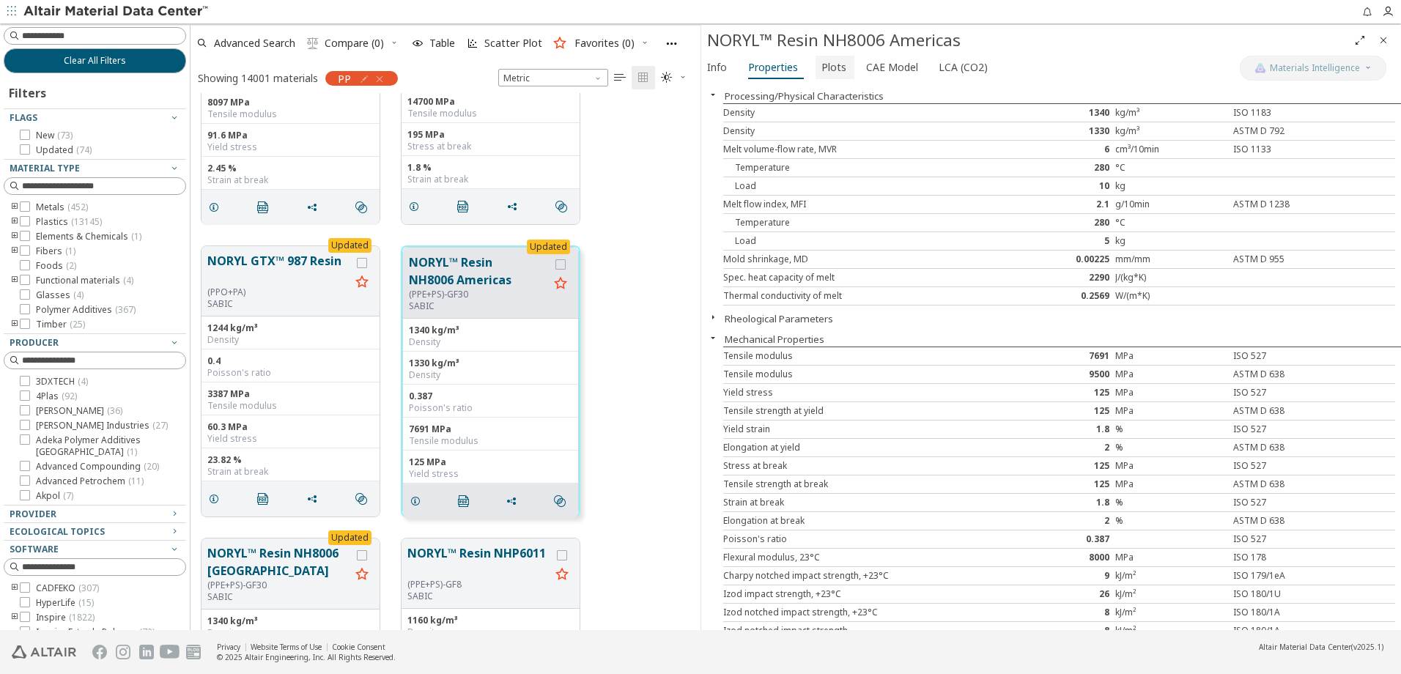
click at [836, 67] on span "Plots" at bounding box center [833, 67] width 25 height 23
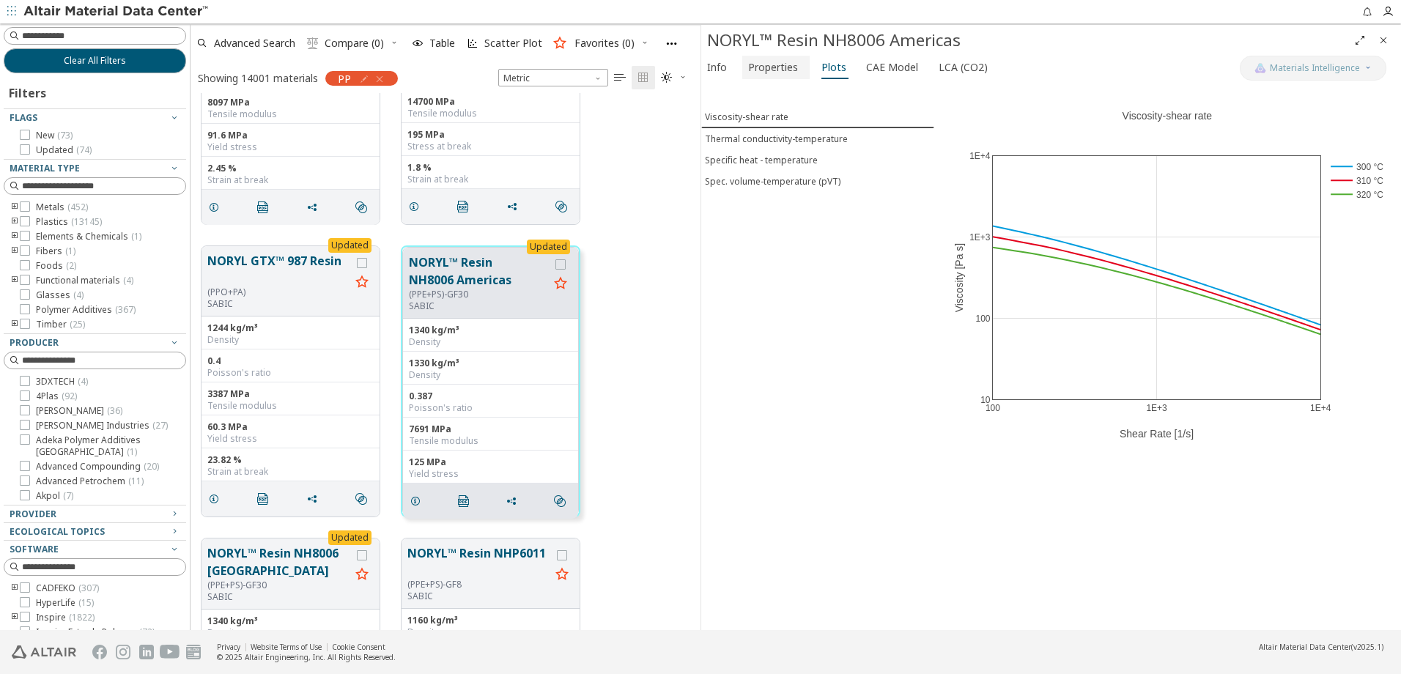
click at [771, 64] on span "Properties" at bounding box center [773, 67] width 50 height 23
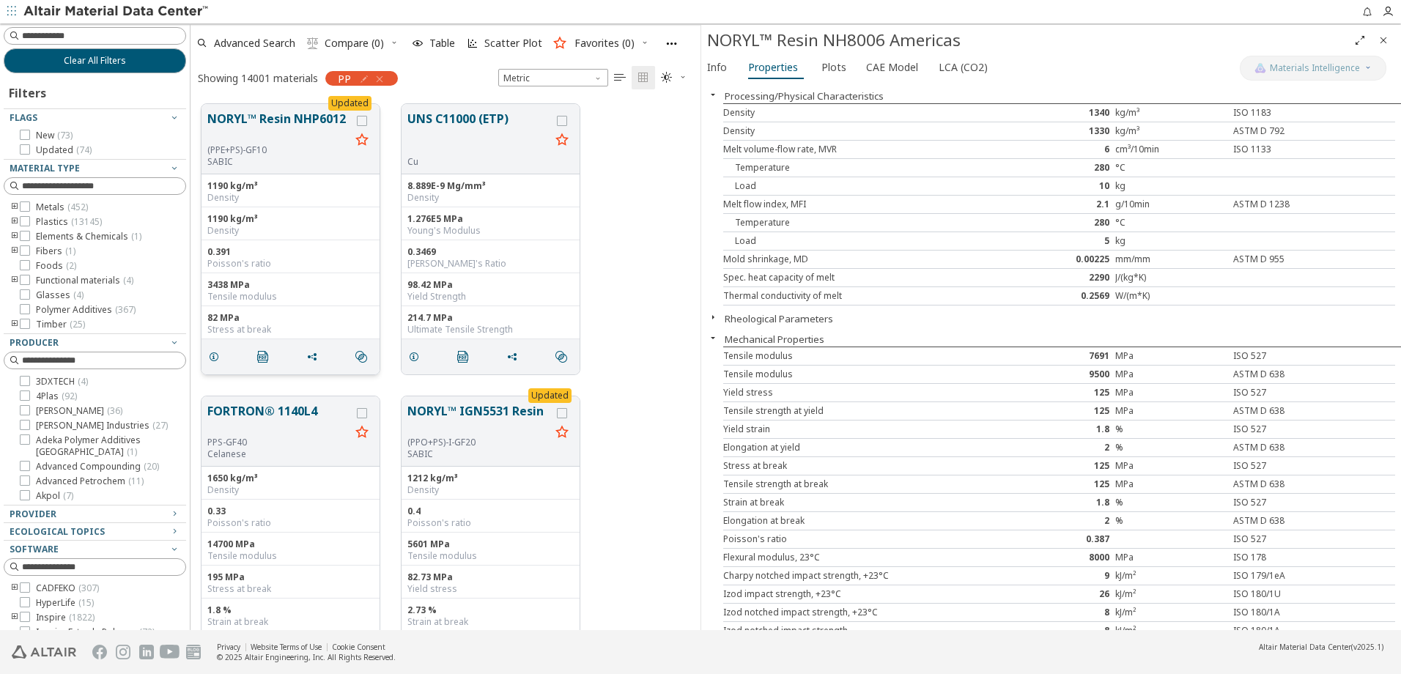
click at [251, 119] on button "NORYL™ Resin NHP6012" at bounding box center [278, 127] width 143 height 34
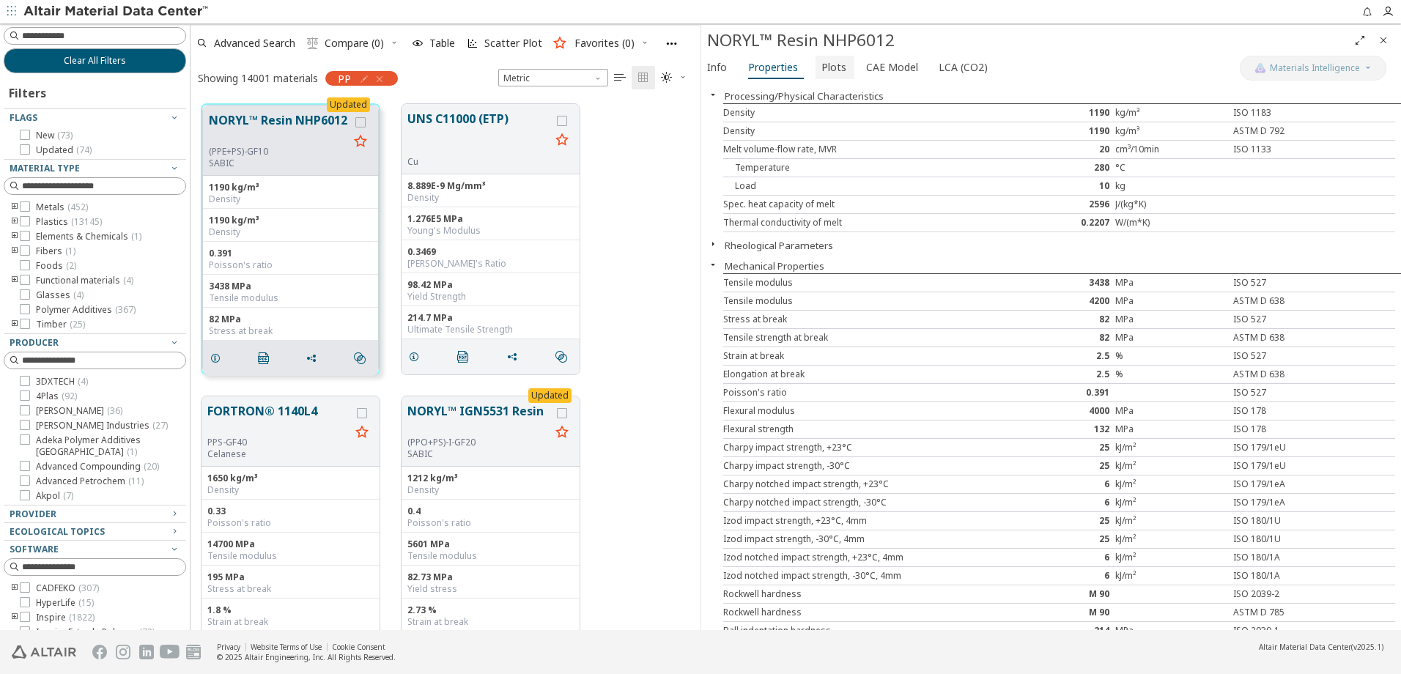
click at [832, 67] on span "Plots" at bounding box center [833, 67] width 25 height 23
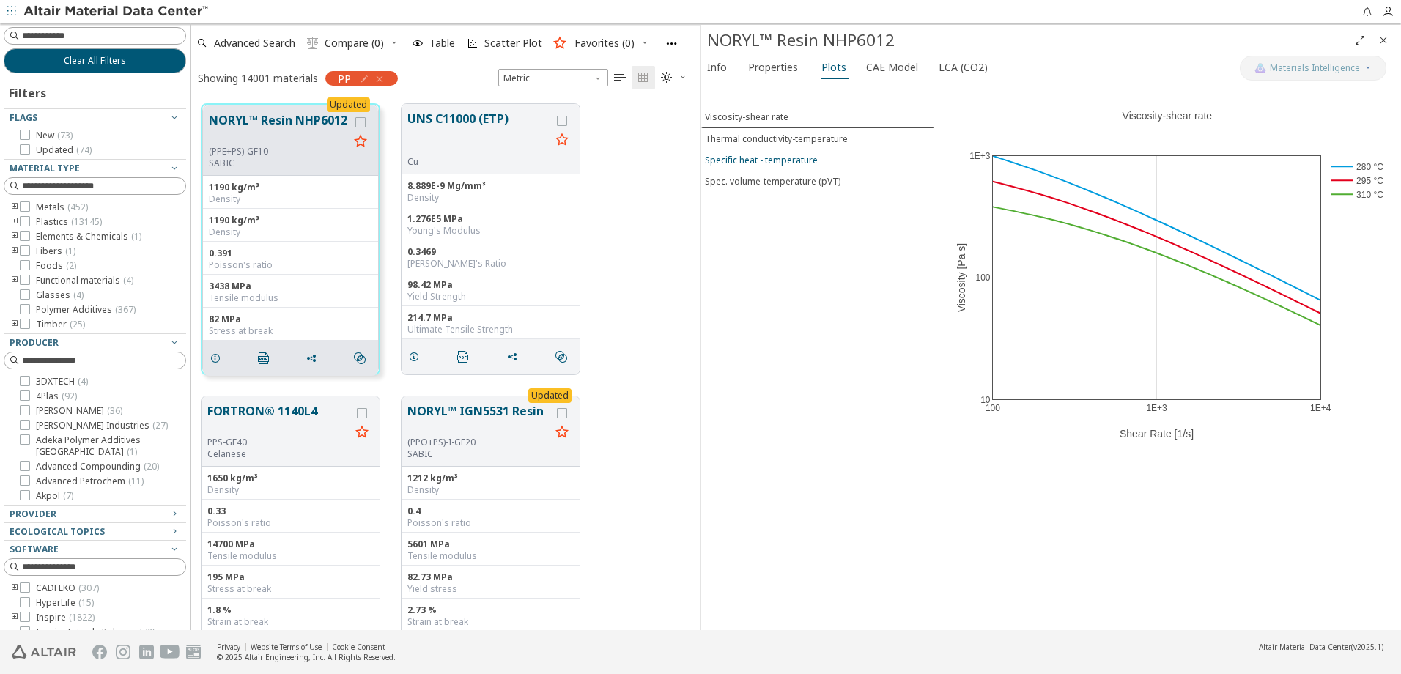
click at [786, 158] on div "Specific heat - temperature" at bounding box center [761, 160] width 113 height 12
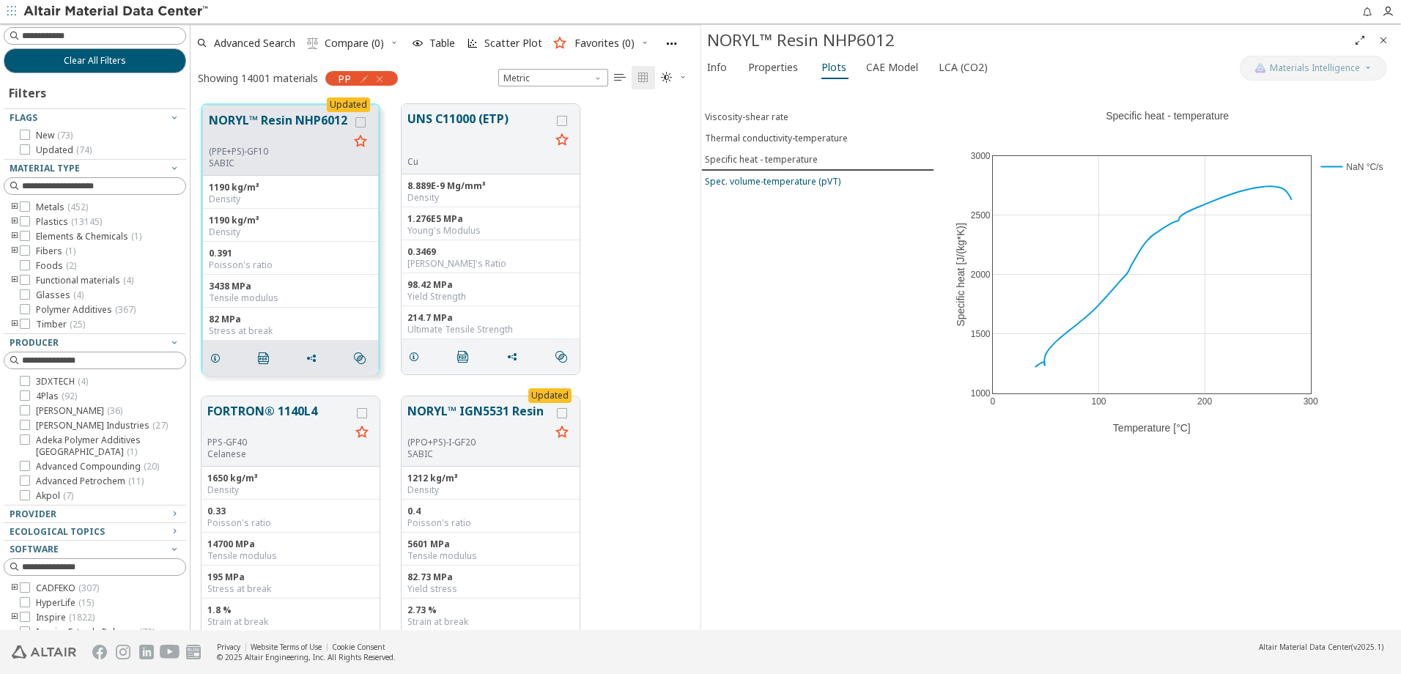
click at [776, 186] on div "Spec. volume-temperature (pVT)" at bounding box center [773, 181] width 136 height 12
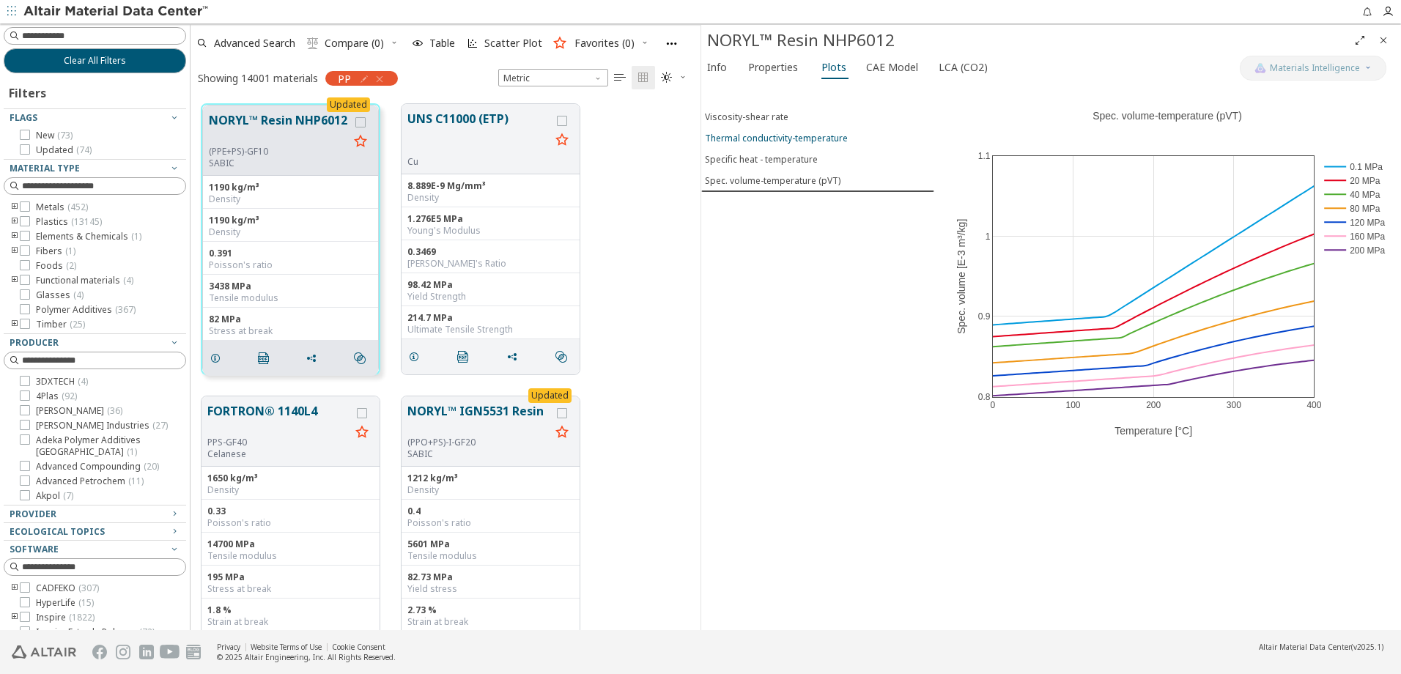
click at [772, 140] on div "Thermal conductivity-temperature" at bounding box center [776, 138] width 143 height 12
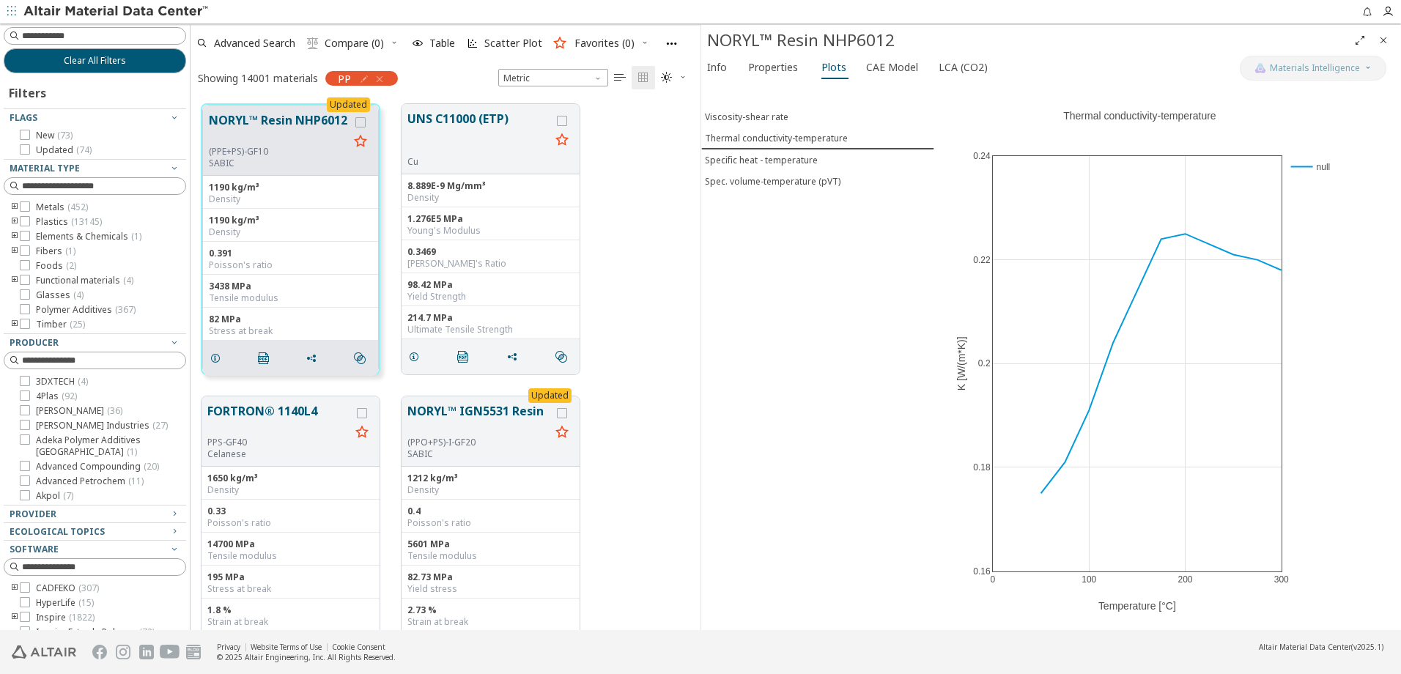
click at [792, 226] on div "Viscosity-shear rate Thermal conductivity-temperature Specific heat - temperatu…" at bounding box center [817, 356] width 233 height 547
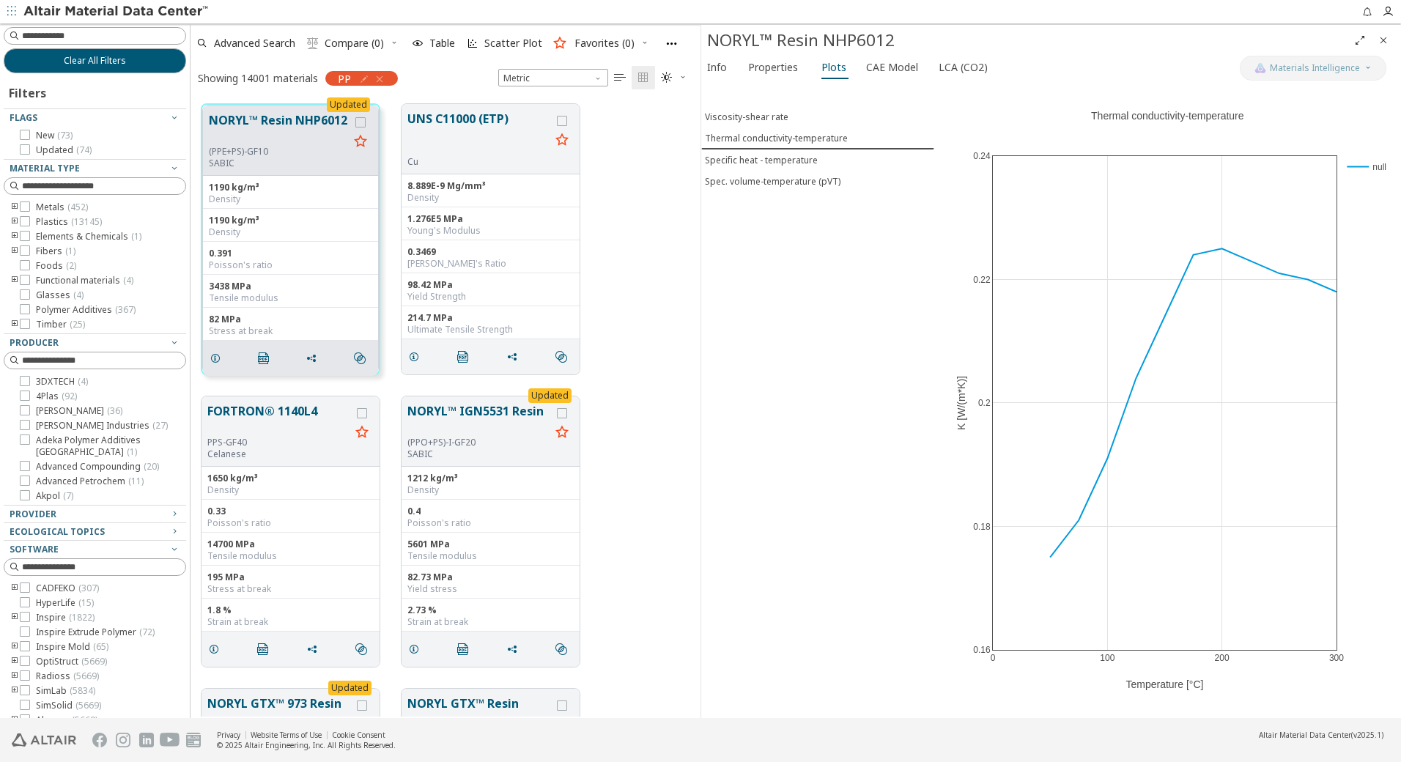
scroll to position [614, 499]
